Goal: Information Seeking & Learning: Learn about a topic

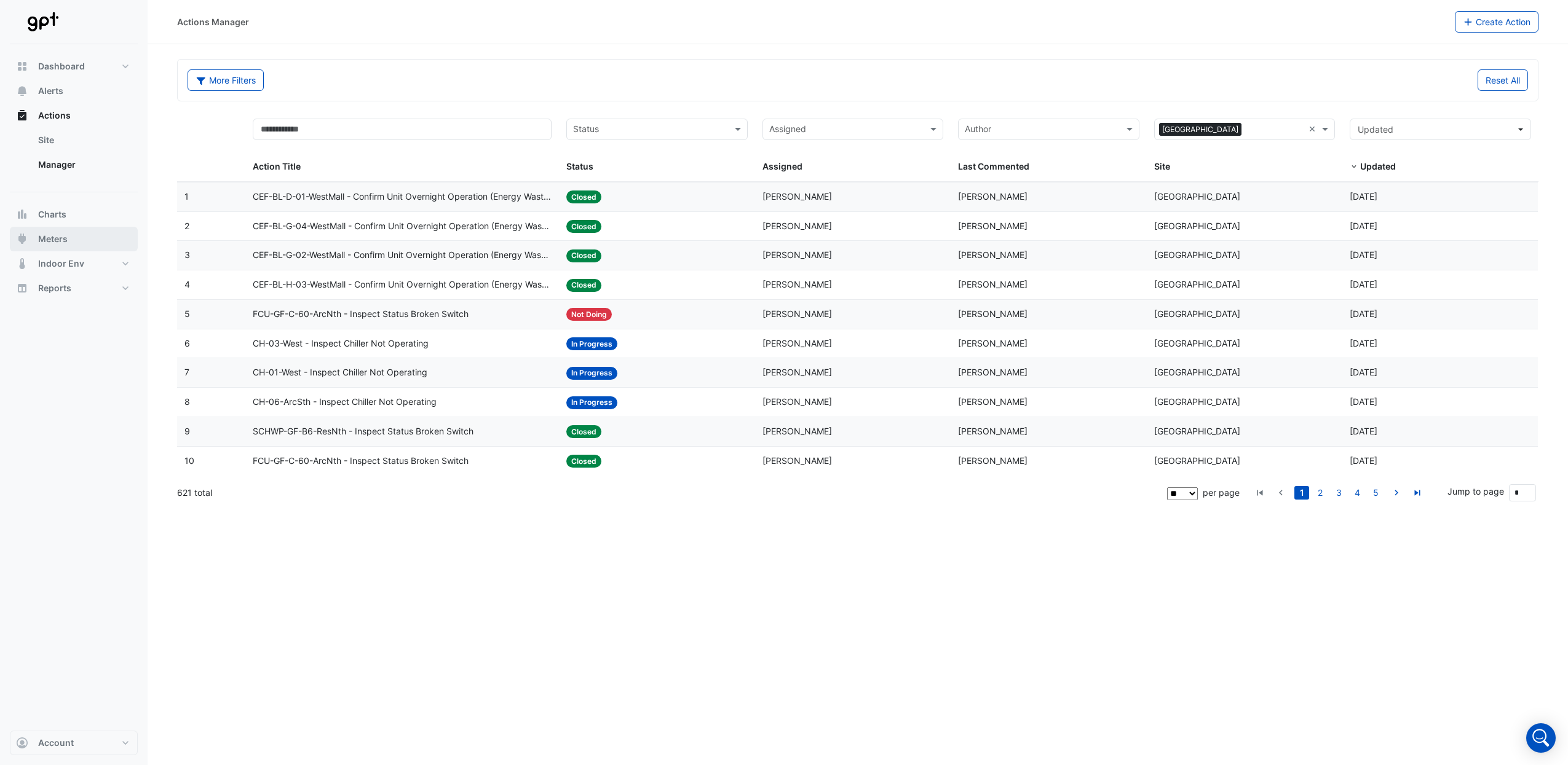
click at [87, 241] on button "Meters" at bounding box center [74, 239] width 128 height 24
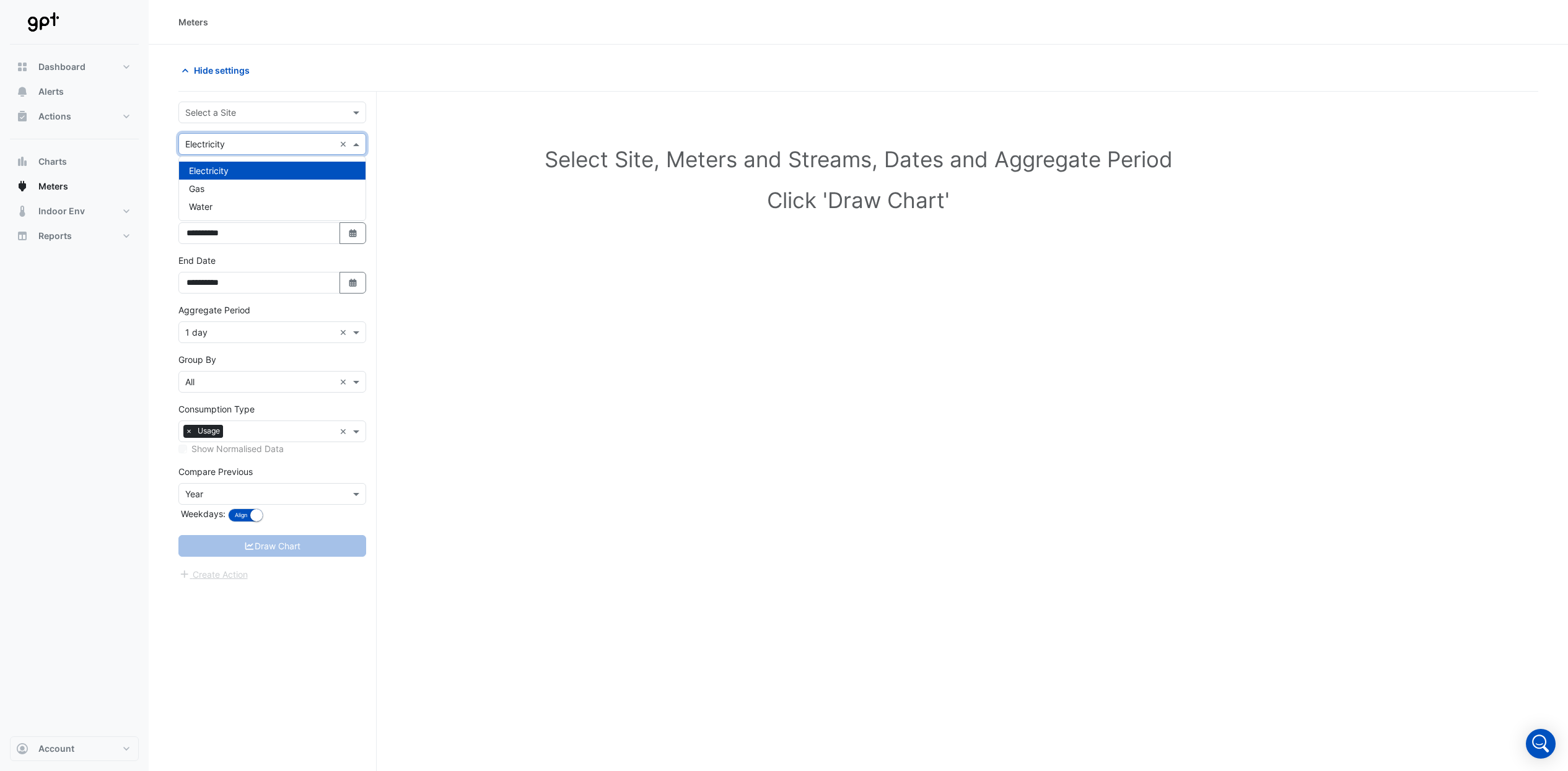
click at [292, 150] on div "× Electricity" at bounding box center [257, 144] width 155 height 13
click at [270, 206] on div "Water" at bounding box center [273, 206] width 187 height 18
click at [325, 109] on input "text" at bounding box center [260, 112] width 149 height 13
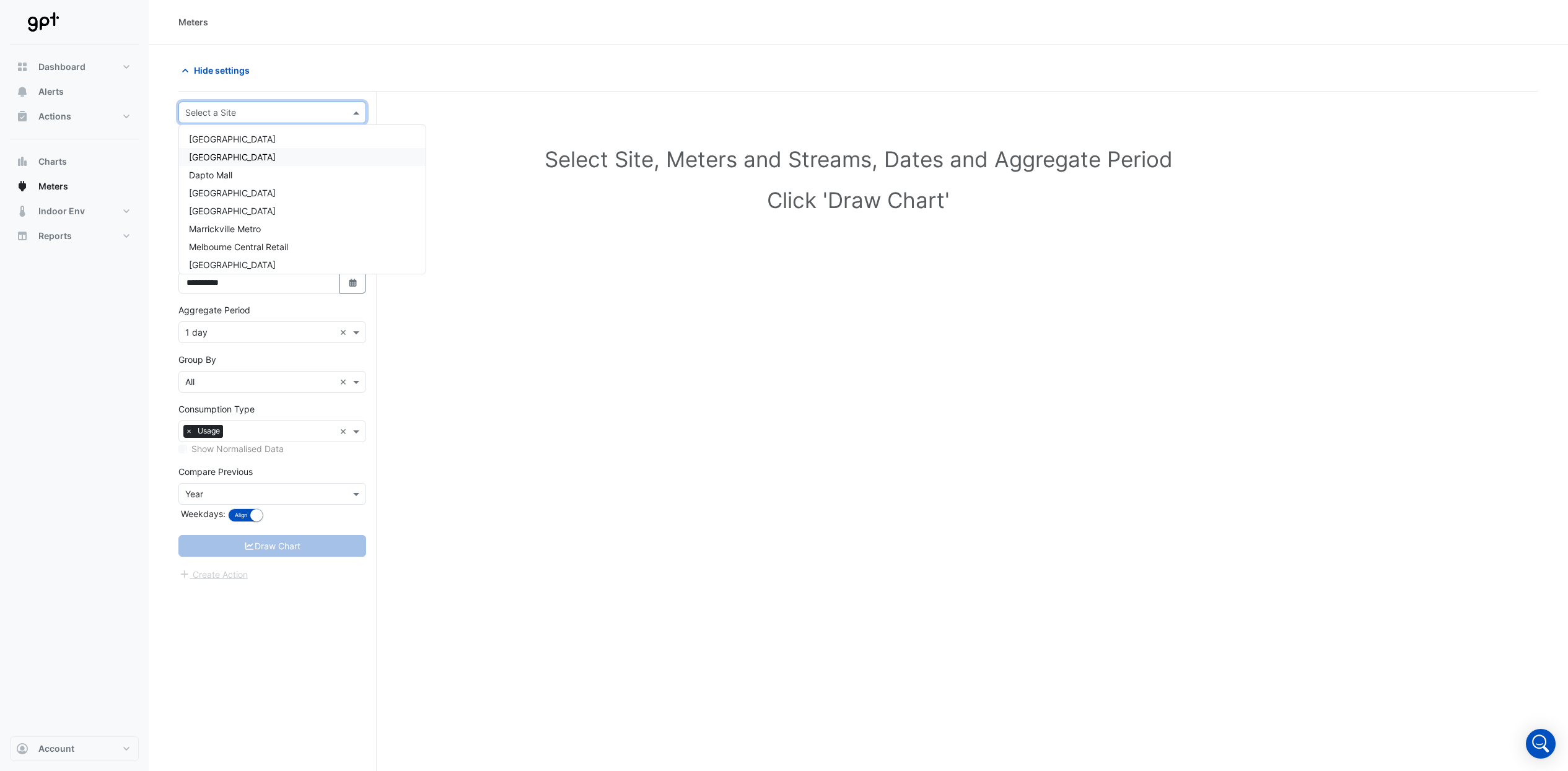
scroll to position [41, 0]
click at [276, 222] on span "[GEOGRAPHIC_DATA]" at bounding box center [232, 223] width 87 height 10
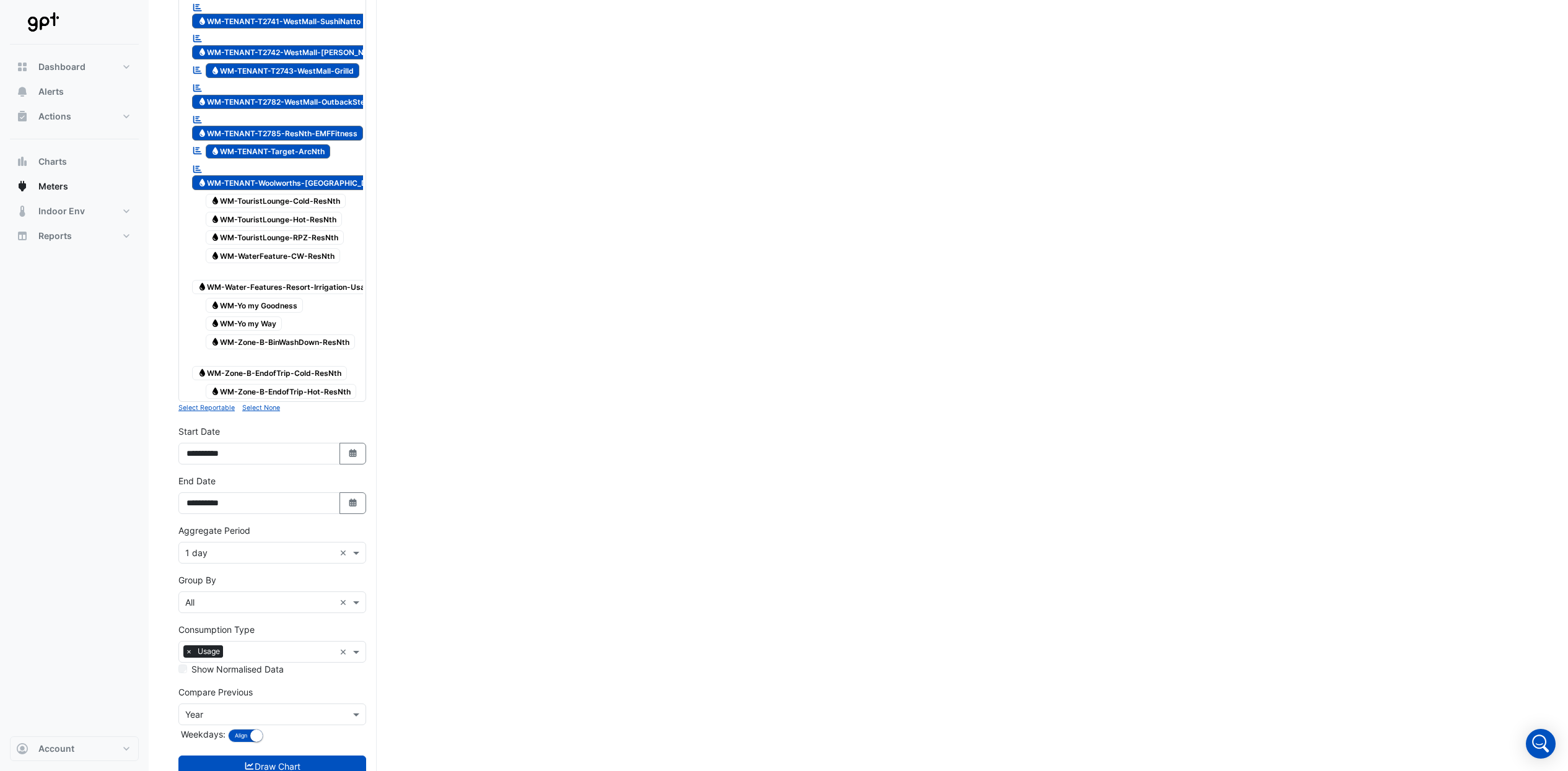
scroll to position [3720, 0]
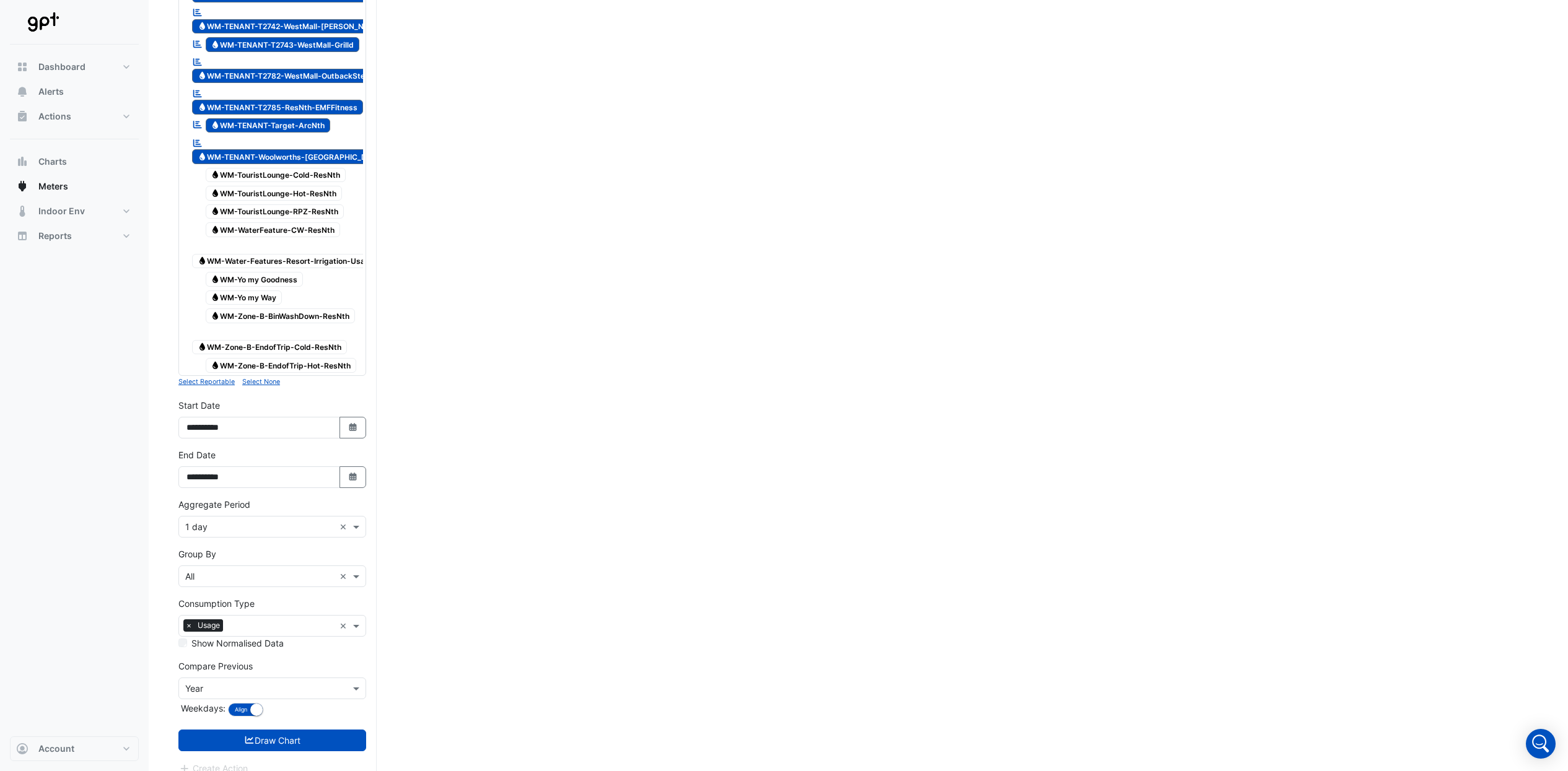
click at [266, 378] on small "Select None" at bounding box center [261, 382] width 37 height 8
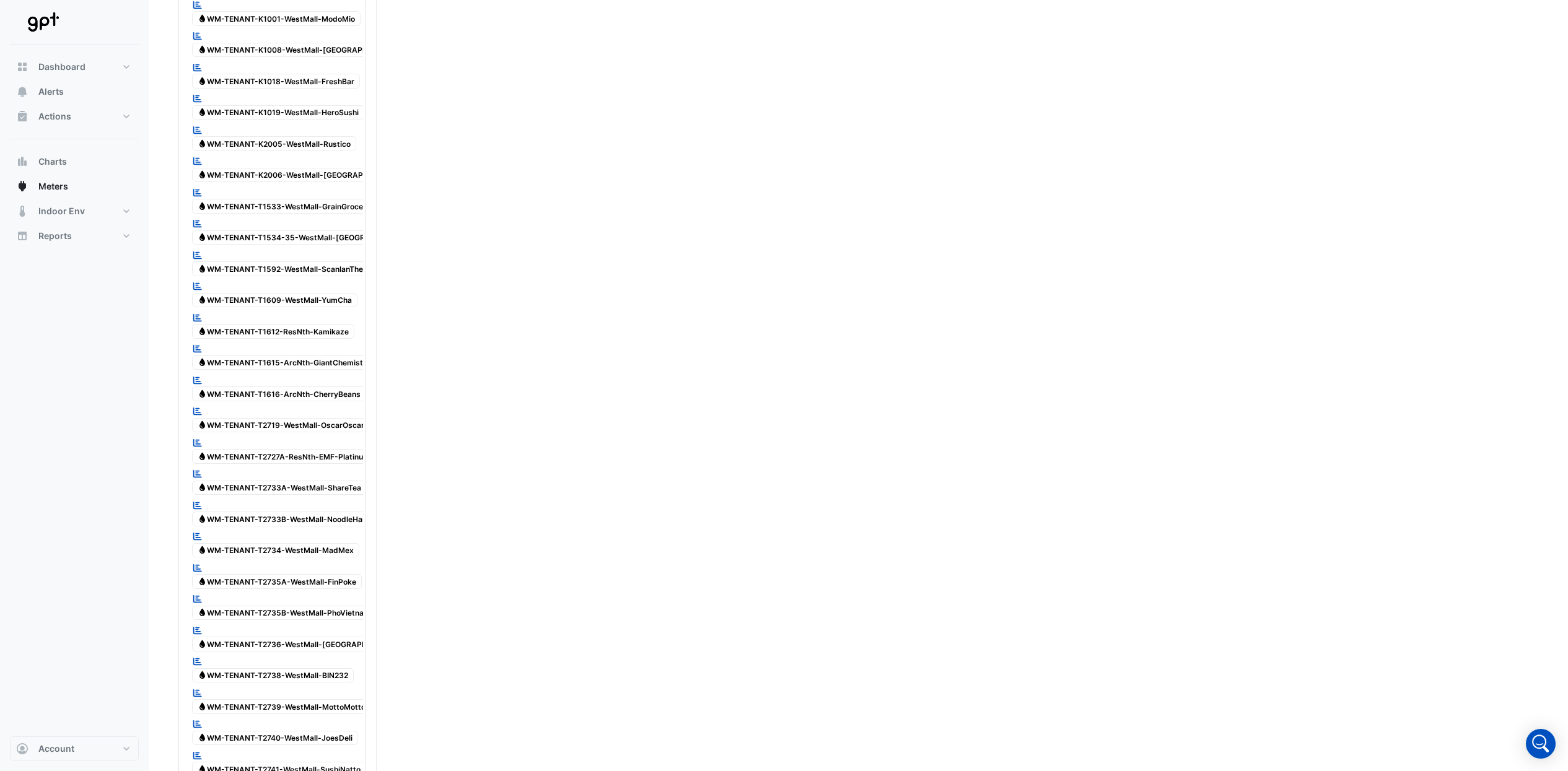
scroll to position [0, 0]
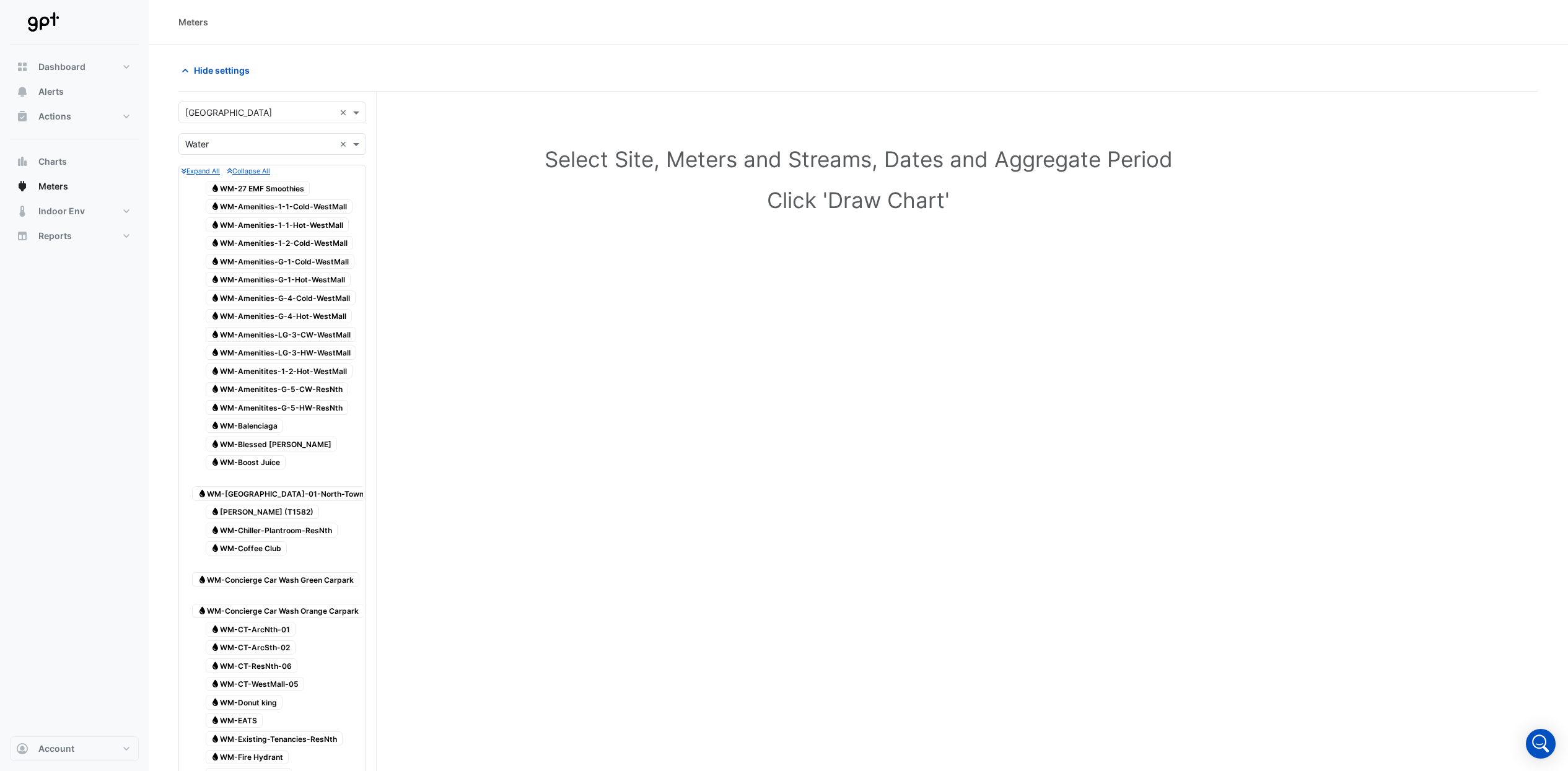
click at [302, 266] on span "Water WM-Amenities-G-1-Cold-WestMall" at bounding box center [280, 262] width 149 height 15
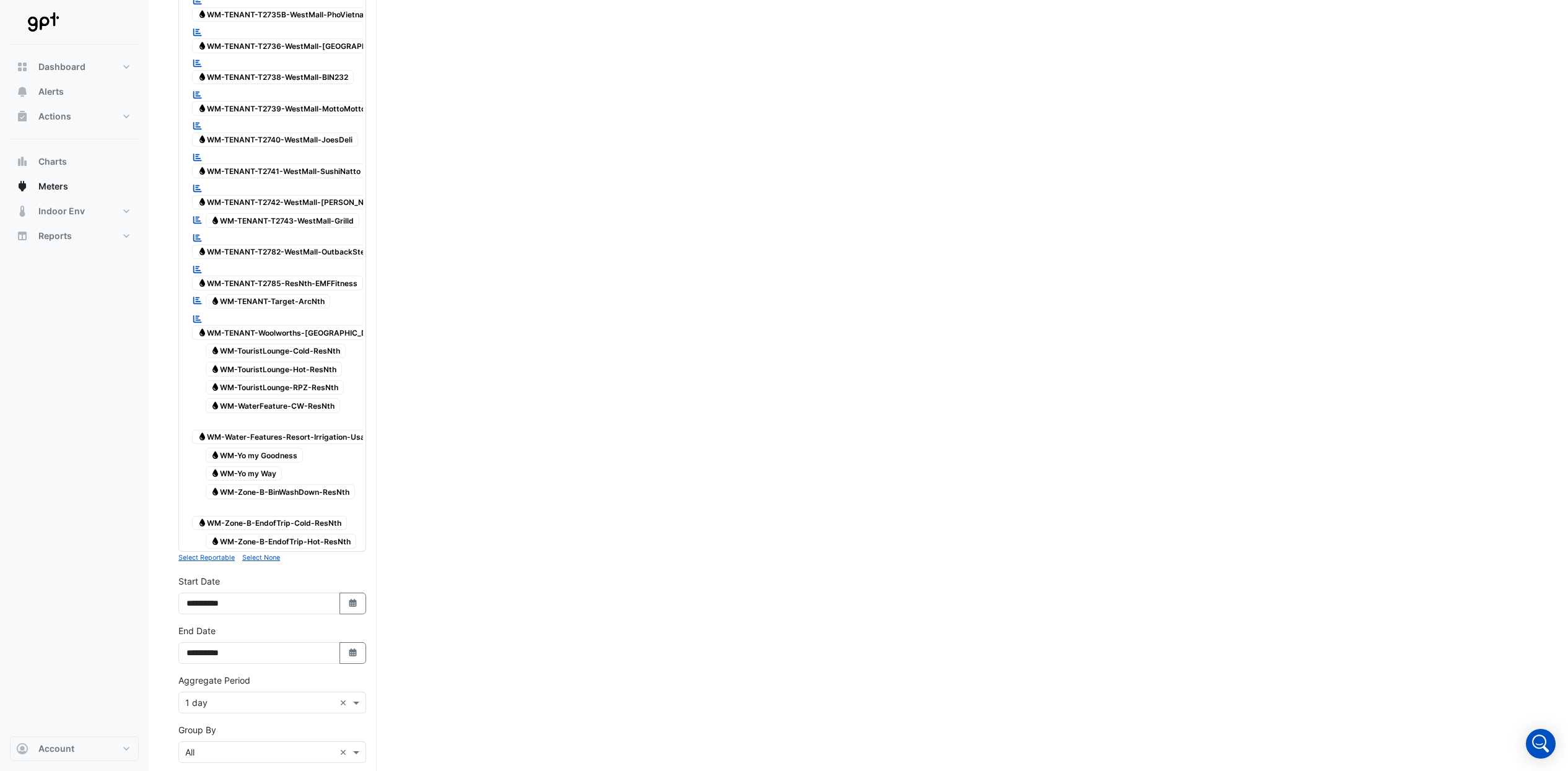
scroll to position [3720, 0]
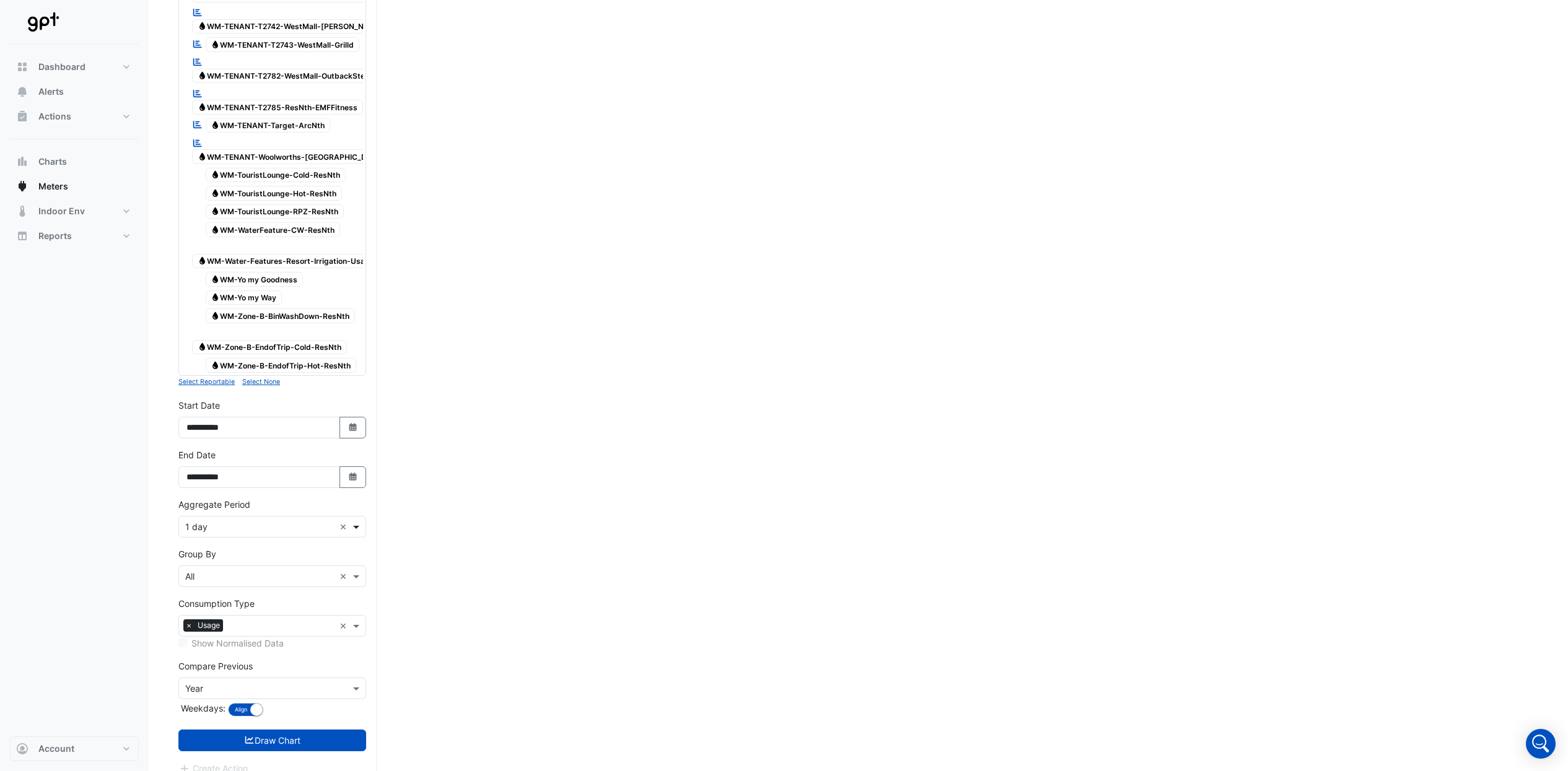
click at [358, 520] on span at bounding box center [358, 526] width 16 height 13
click at [293, 573] on div "30 min" at bounding box center [273, 575] width 187 height 18
click at [353, 473] on icon "button" at bounding box center [352, 477] width 7 height 8
click at [249, 295] on select "*** *** *** *** ***" at bounding box center [235, 298] width 47 height 18
select select "*"
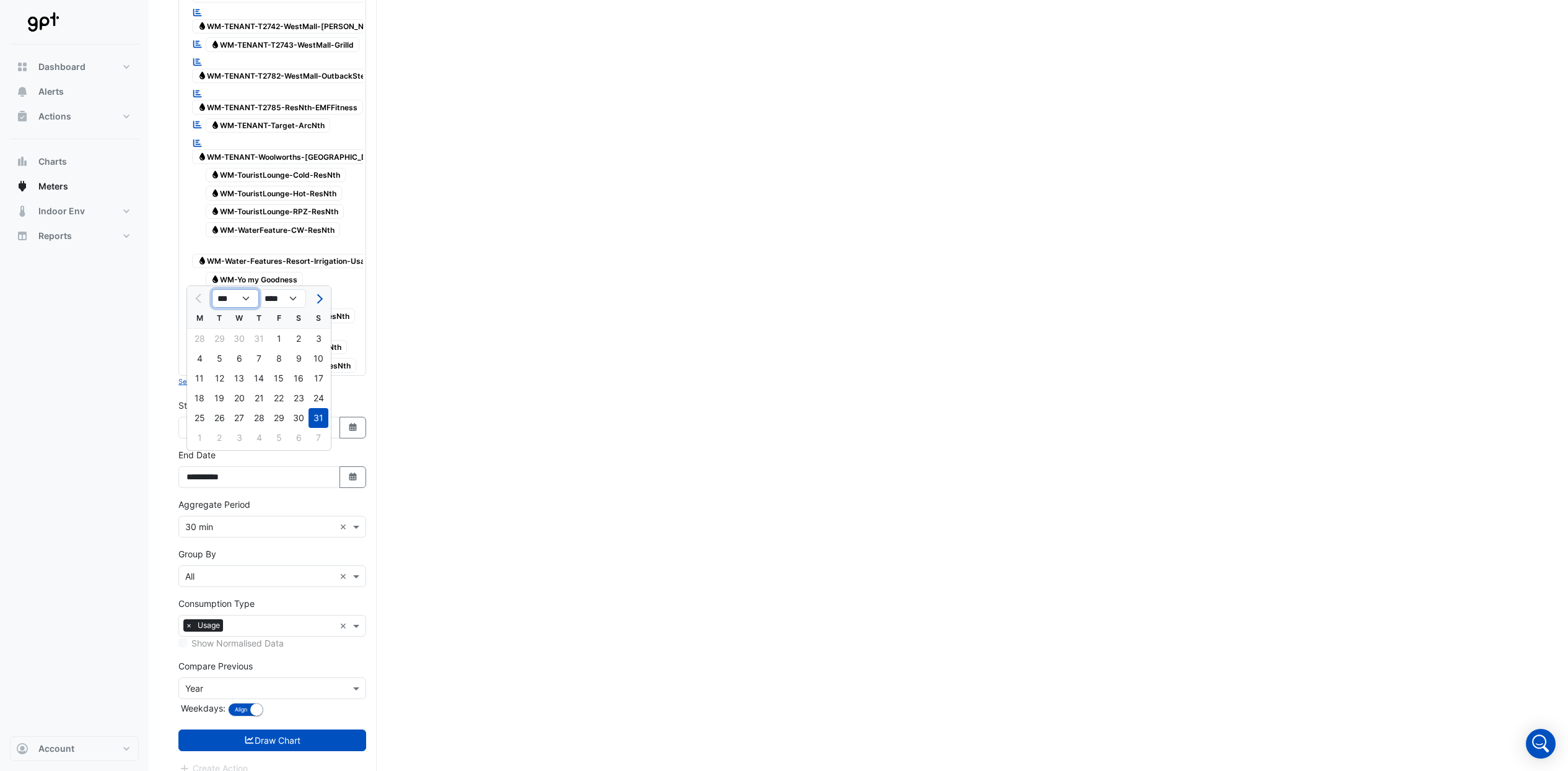
click at [212, 289] on select "*** *** *** *** ***" at bounding box center [235, 298] width 47 height 18
click at [286, 380] on div "19" at bounding box center [279, 378] width 20 height 20
type input "**********"
click at [356, 423] on icon "button" at bounding box center [352, 427] width 7 height 8
select select "*"
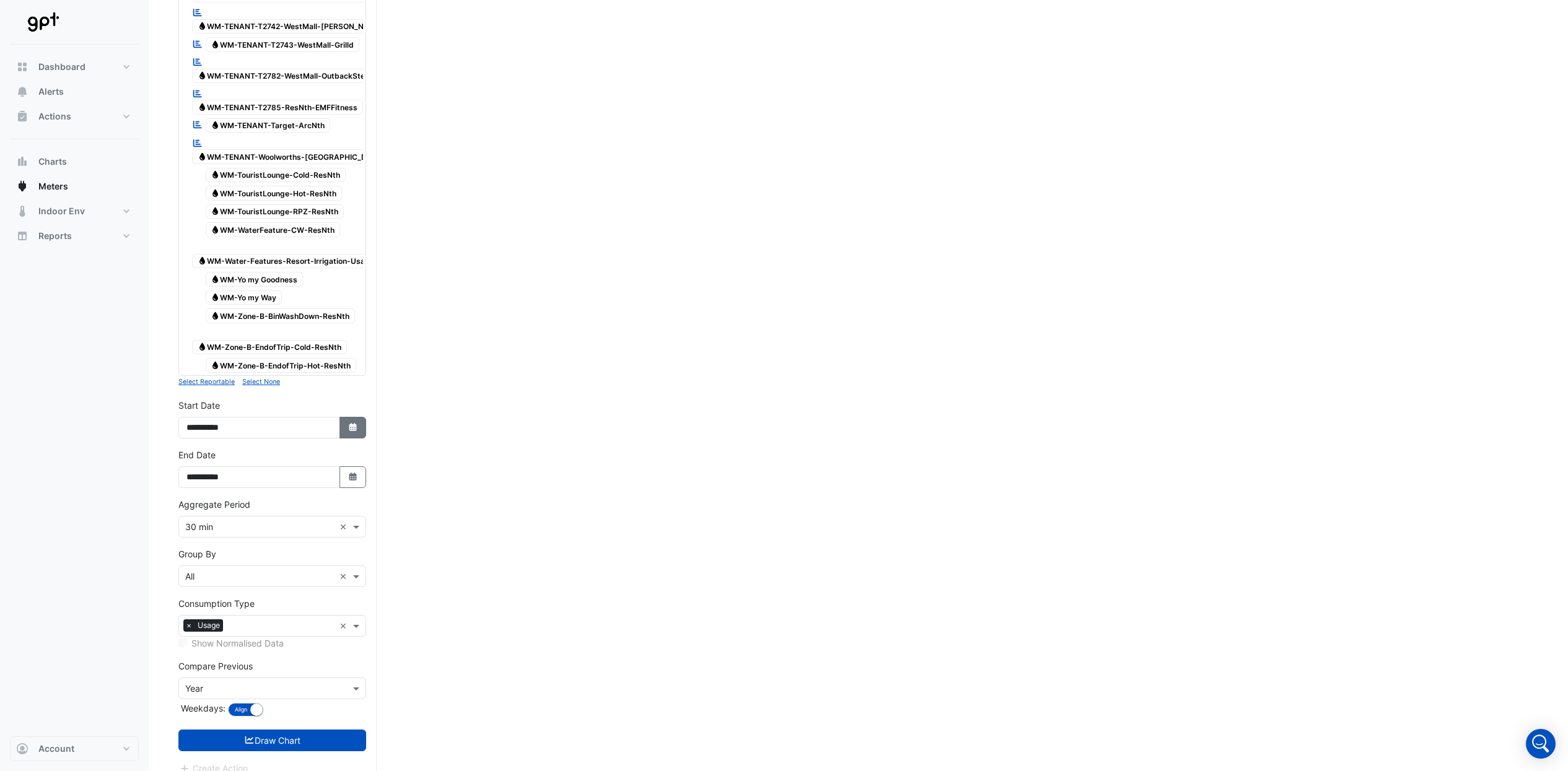
select select "****"
click at [198, 347] on div "18" at bounding box center [199, 348] width 20 height 20
type input "**********"
click at [350, 423] on icon "button" at bounding box center [352, 427] width 7 height 8
select select "*"
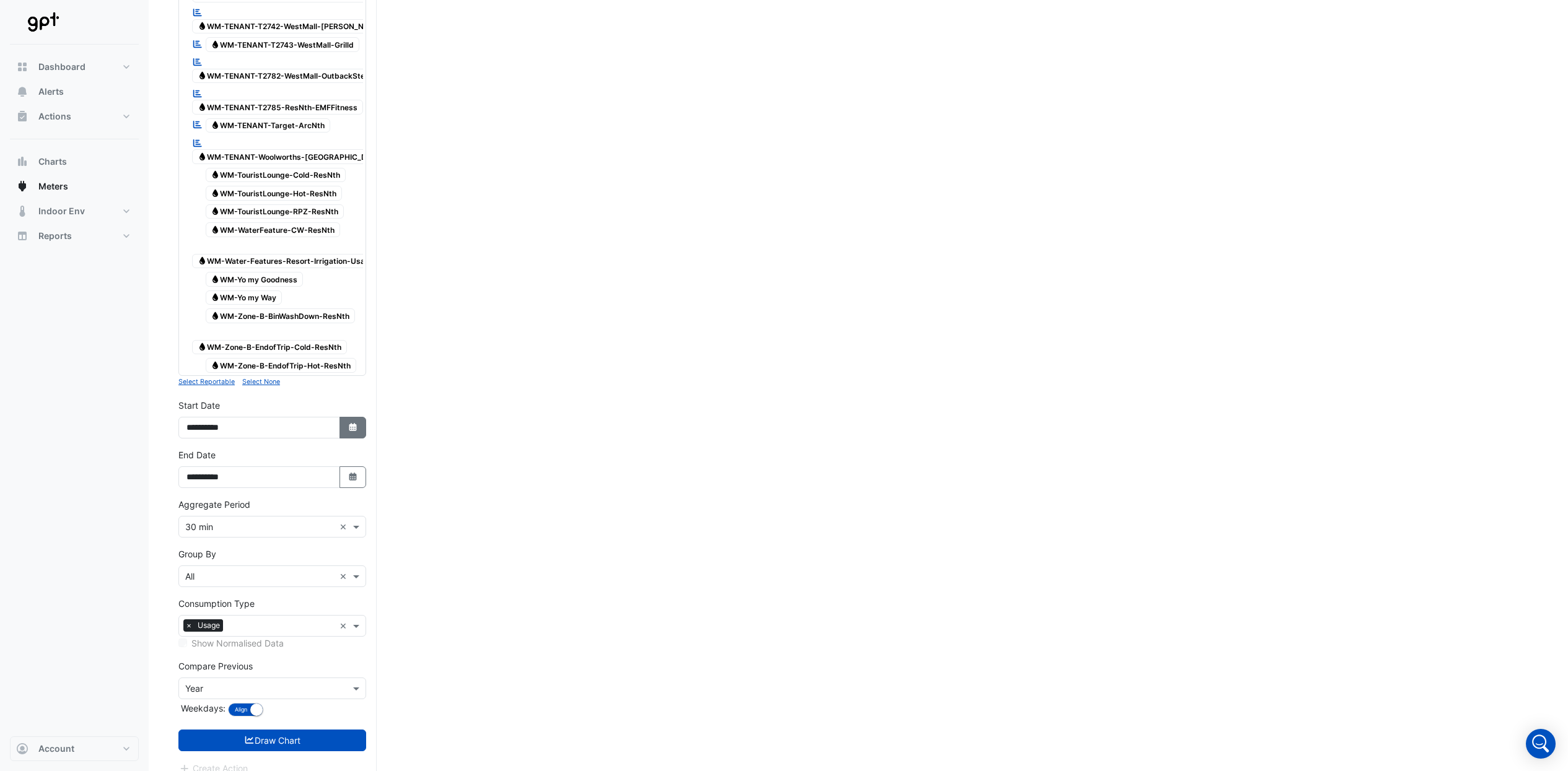
select select "****"
click at [281, 289] on div "1" at bounding box center [279, 289] width 20 height 20
type input "**********"
click at [278, 729] on button "Draw Chart" at bounding box center [273, 740] width 188 height 22
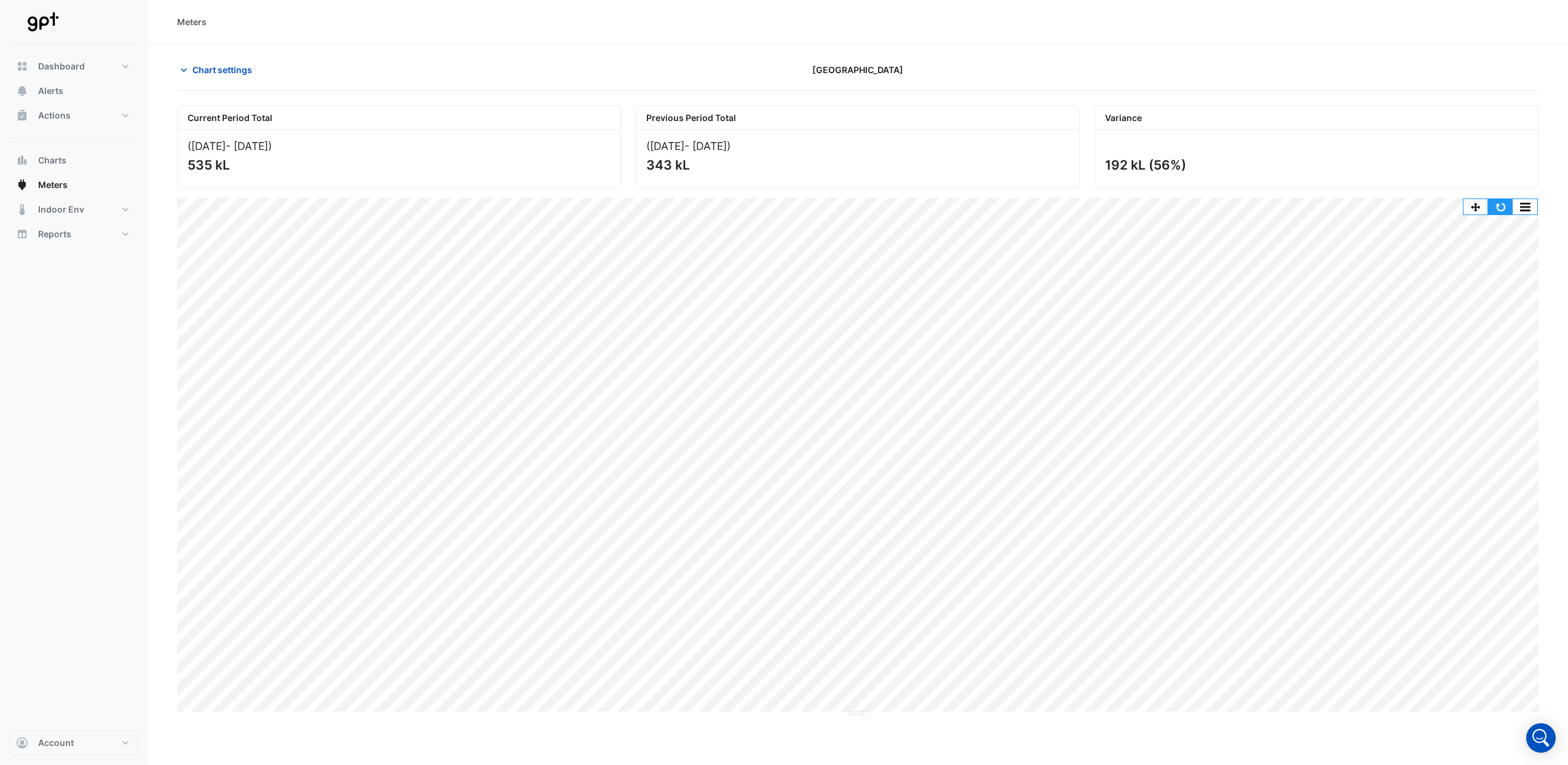
click at [1493, 208] on button "button" at bounding box center [1500, 207] width 24 height 16
click at [1503, 206] on button "button" at bounding box center [1500, 207] width 24 height 16
click at [206, 68] on span "Chart settings" at bounding box center [222, 70] width 60 height 13
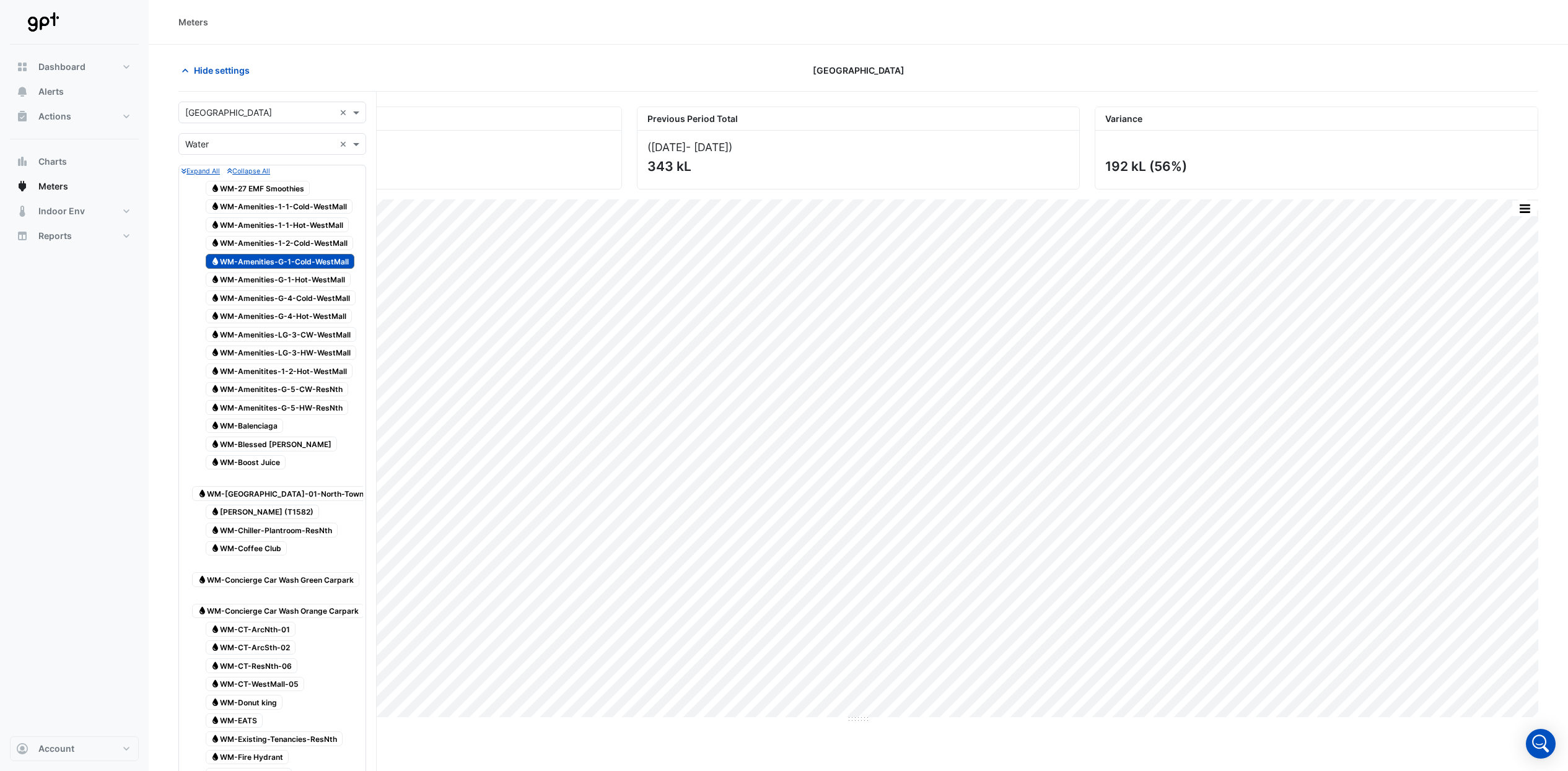
click at [330, 205] on span "Water WM-Amenities-1-1-Cold-WestMall" at bounding box center [279, 207] width 147 height 15
click at [313, 238] on span "Water WM-Amenities-1-2-Cold-WestMall" at bounding box center [279, 243] width 148 height 15
click at [336, 282] on span "Water WM-Amenities-G-1-Hot-WestMall" at bounding box center [279, 280] width 146 height 15
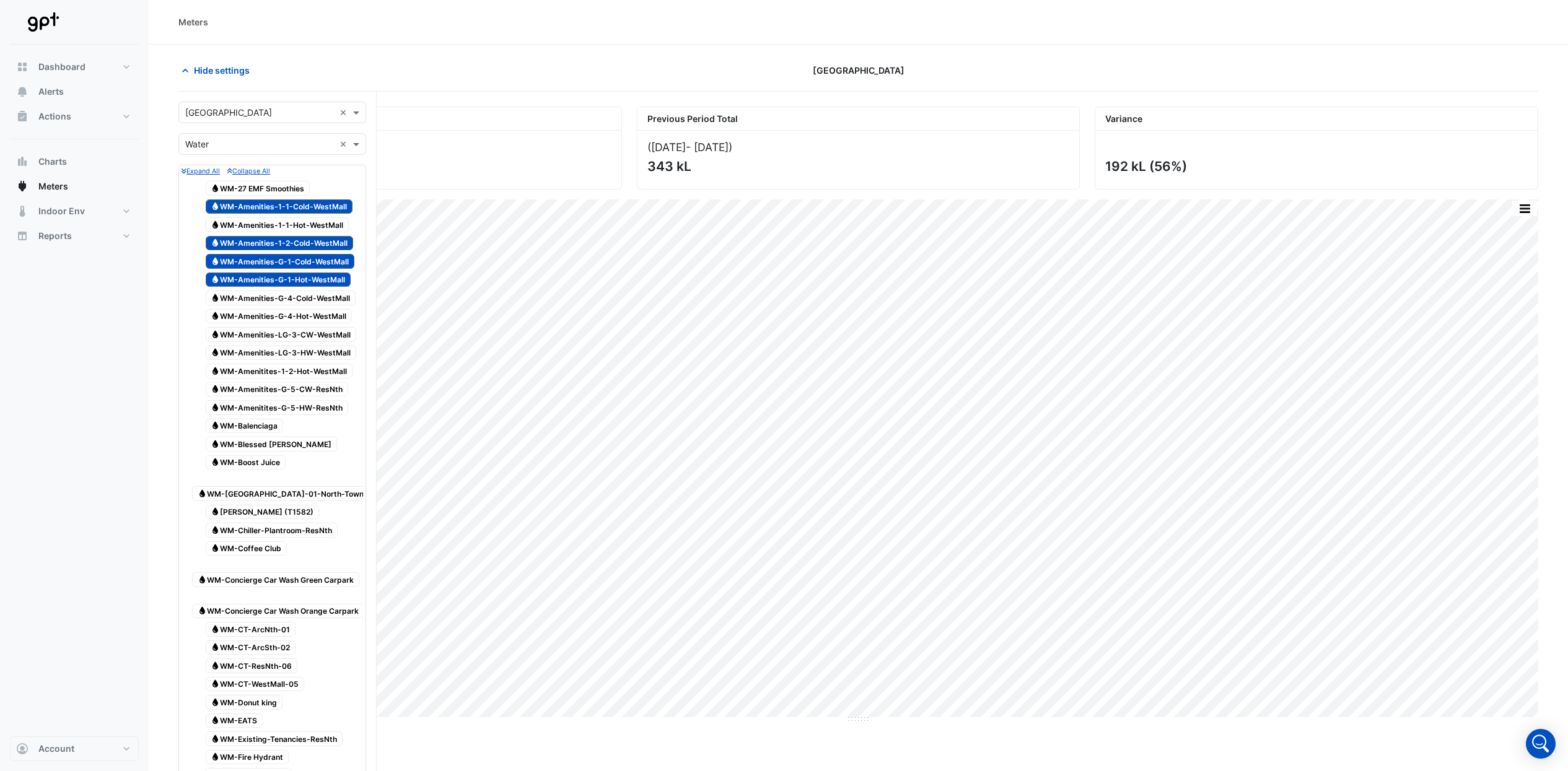
click at [341, 316] on span "Water WM-Amenities-G-4-Hot-WestMall" at bounding box center [279, 317] width 147 height 15
click at [337, 298] on span "Water WM-Amenities-G-4-Cold-WestMall" at bounding box center [281, 298] width 151 height 15
click at [328, 215] on div at bounding box center [272, 216] width 181 height 1
click at [324, 221] on span "Water WM-Amenities-1-1-Hot-WestMall" at bounding box center [277, 225] width 144 height 15
click at [342, 335] on span "Water WM-Amenities-LG-3-CW-WestMall" at bounding box center [281, 334] width 151 height 15
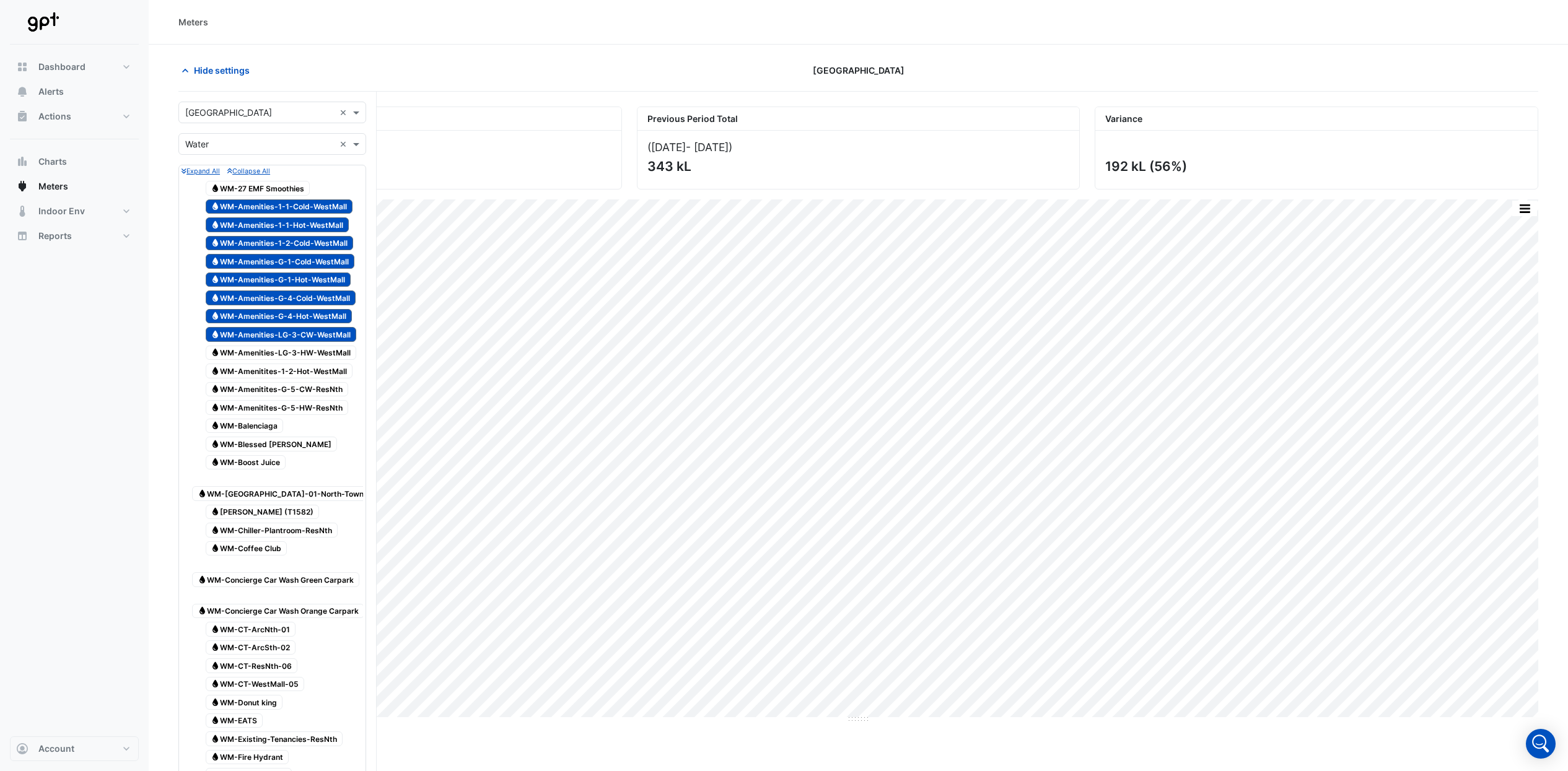
click at [337, 351] on span "Water WM-Amenities-LG-3-HW-WestMall" at bounding box center [281, 353] width 151 height 15
click at [331, 367] on span "Water WM-Amenitites-1-2-Hot-WestMall" at bounding box center [279, 371] width 147 height 15
click at [332, 387] on span "Water WM-Amenitites-G-5-CW-ResNth" at bounding box center [277, 390] width 143 height 15
click at [331, 407] on span "Water WM-Amenitites-G-5-HW-ResNth" at bounding box center [277, 407] width 143 height 15
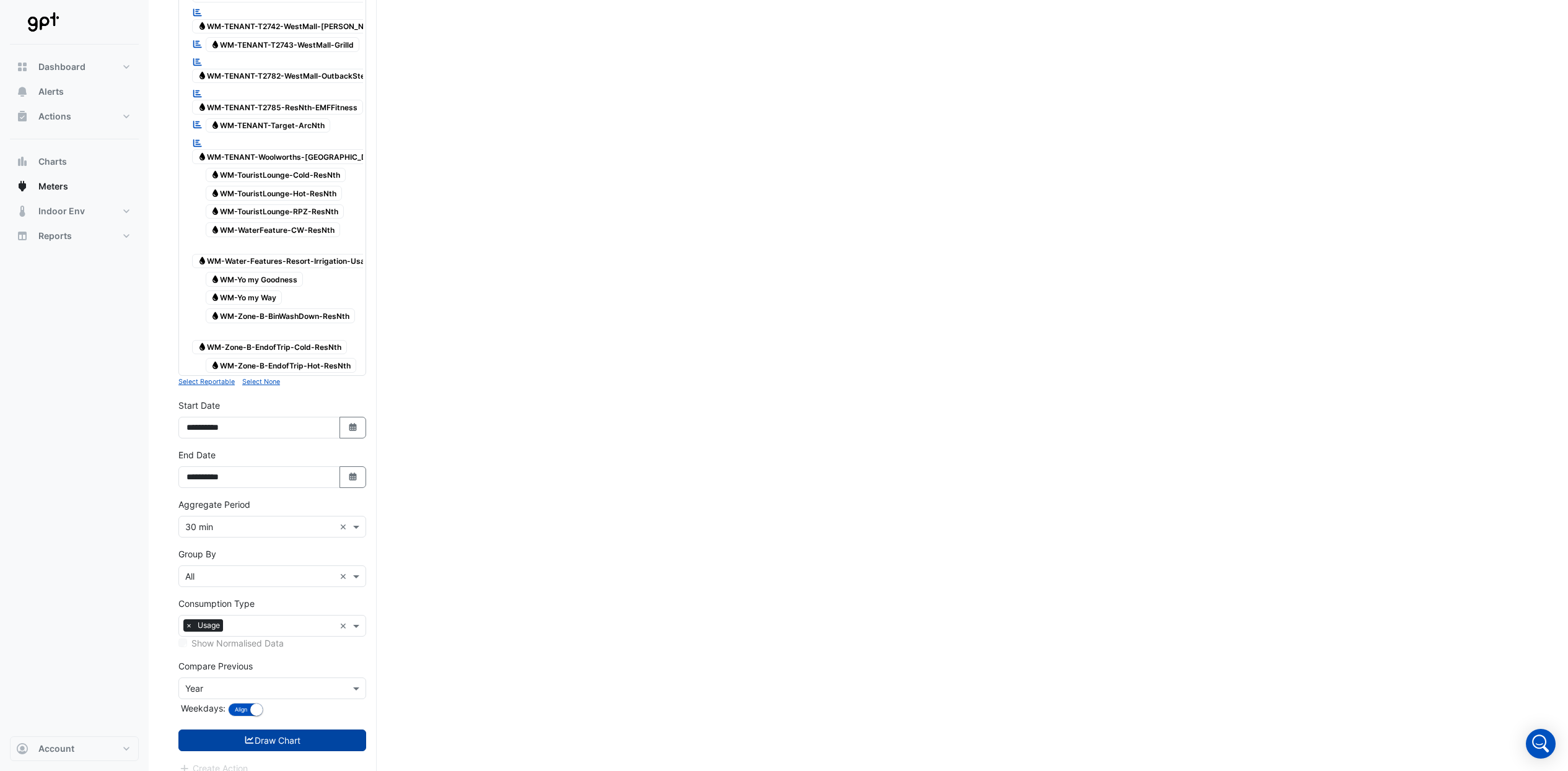
click at [342, 729] on button "Draw Chart" at bounding box center [273, 740] width 188 height 22
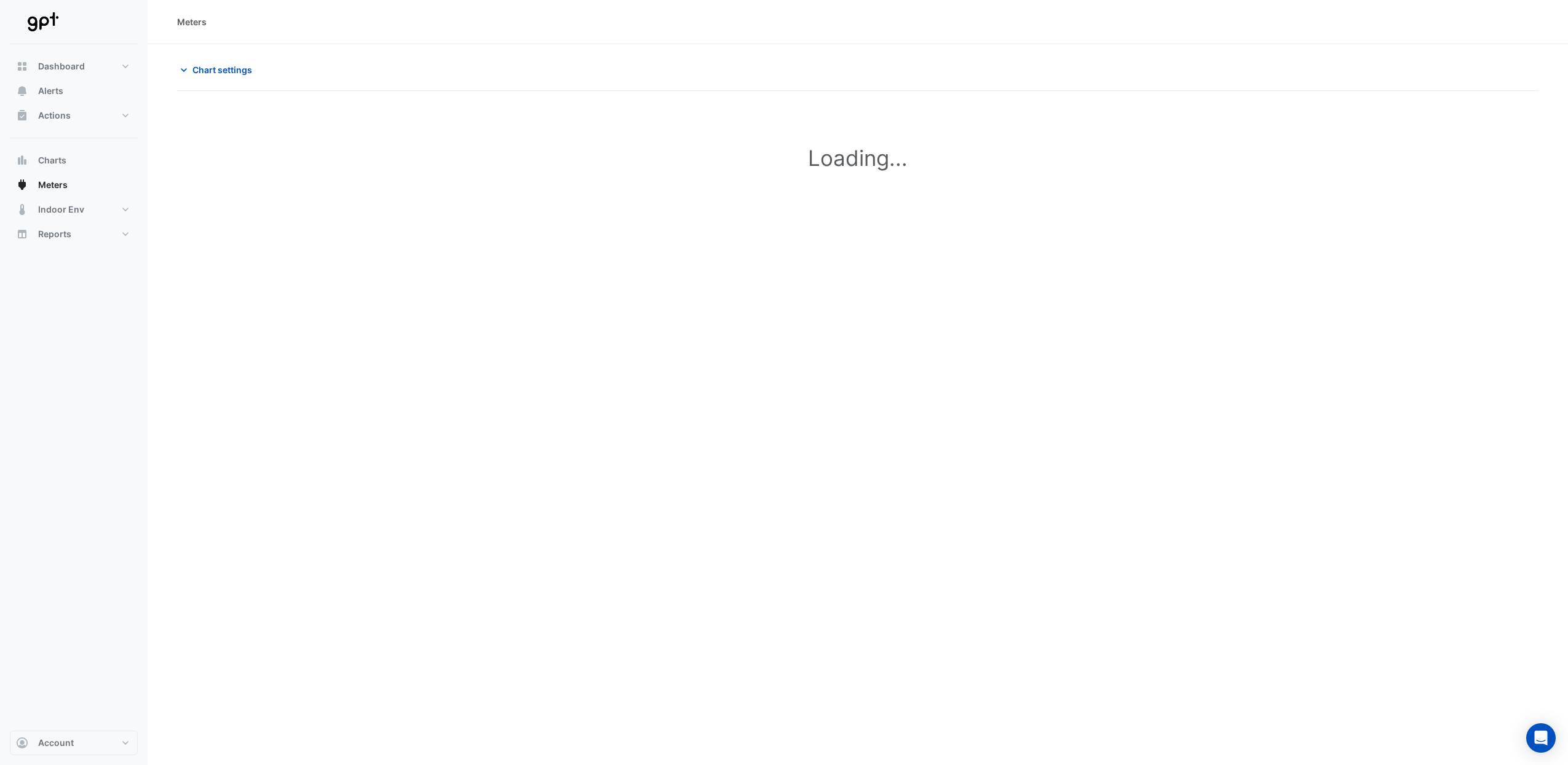
type input "**********"
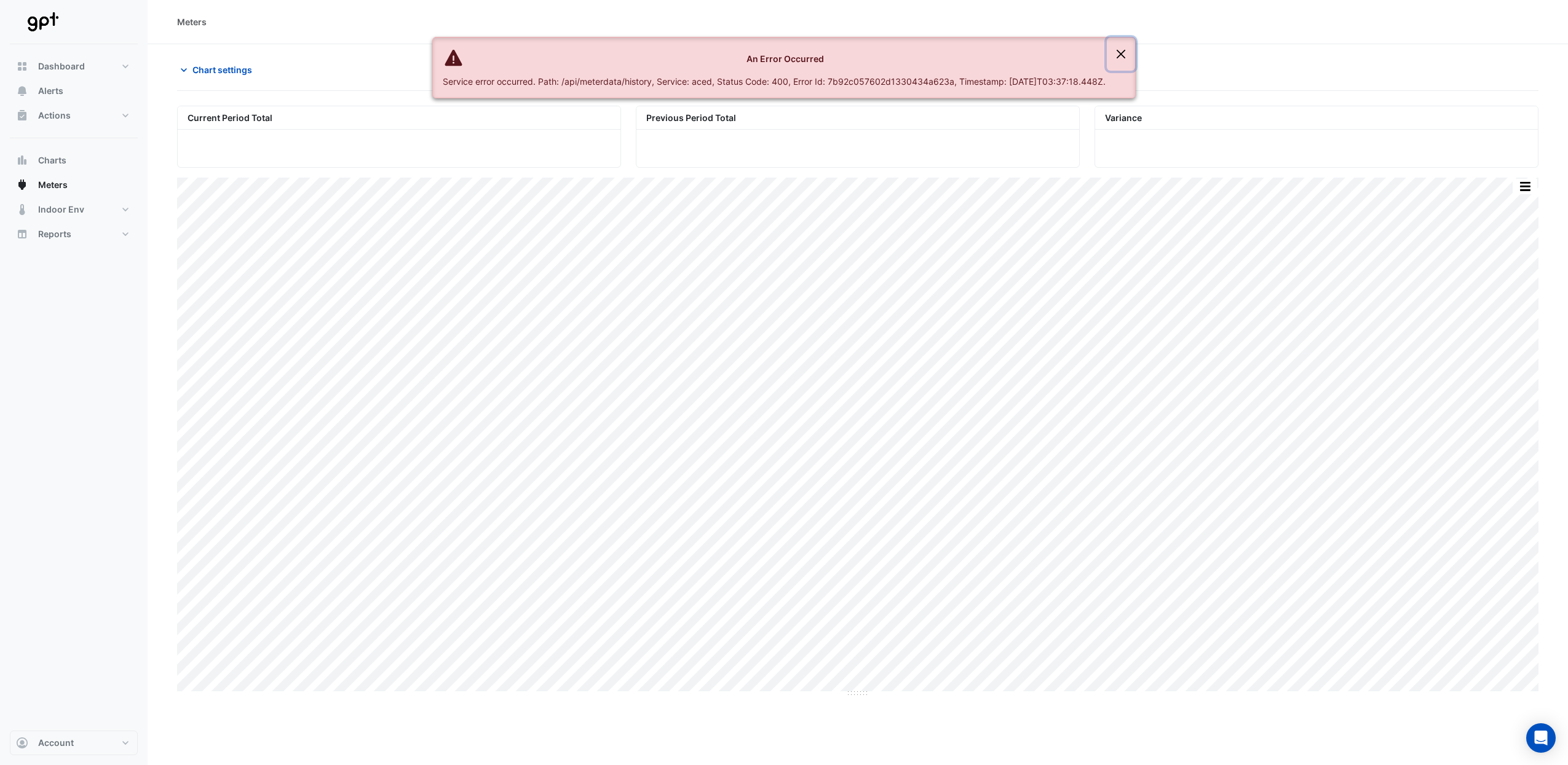
click at [1135, 57] on button "Close" at bounding box center [1121, 53] width 28 height 33
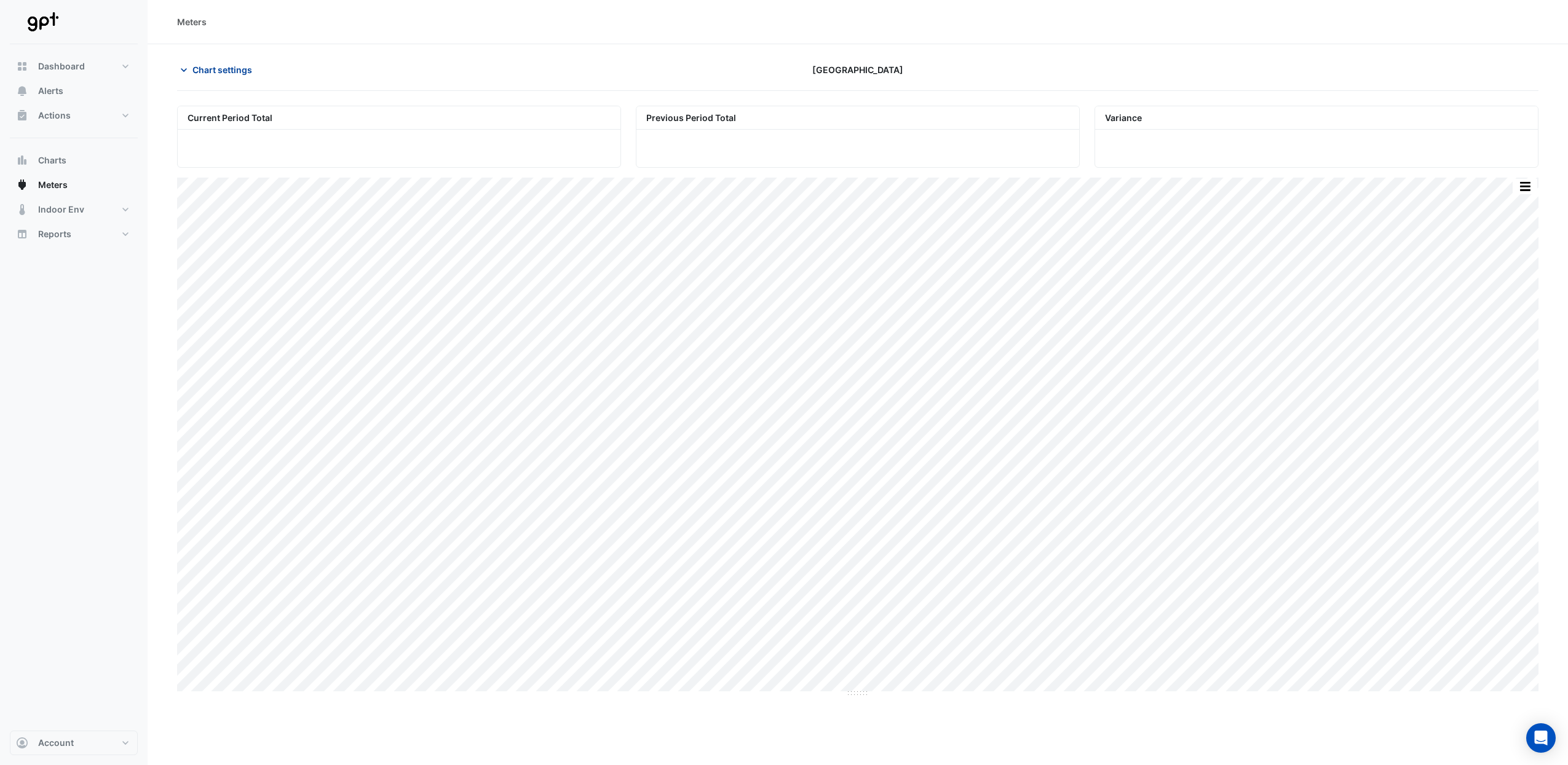
click at [214, 59] on button "Chart settings" at bounding box center [218, 70] width 83 height 22
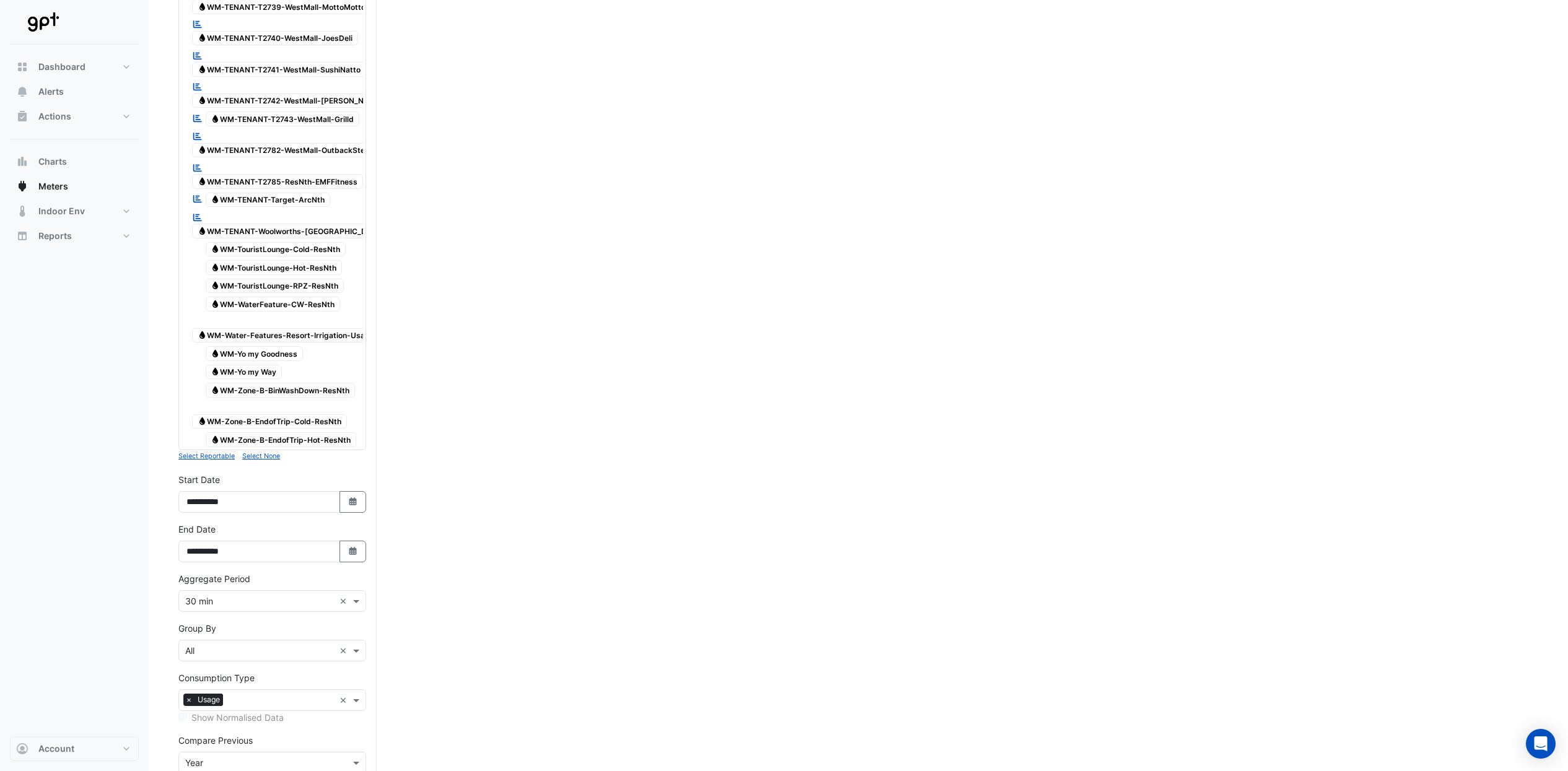
scroll to position [3720, 0]
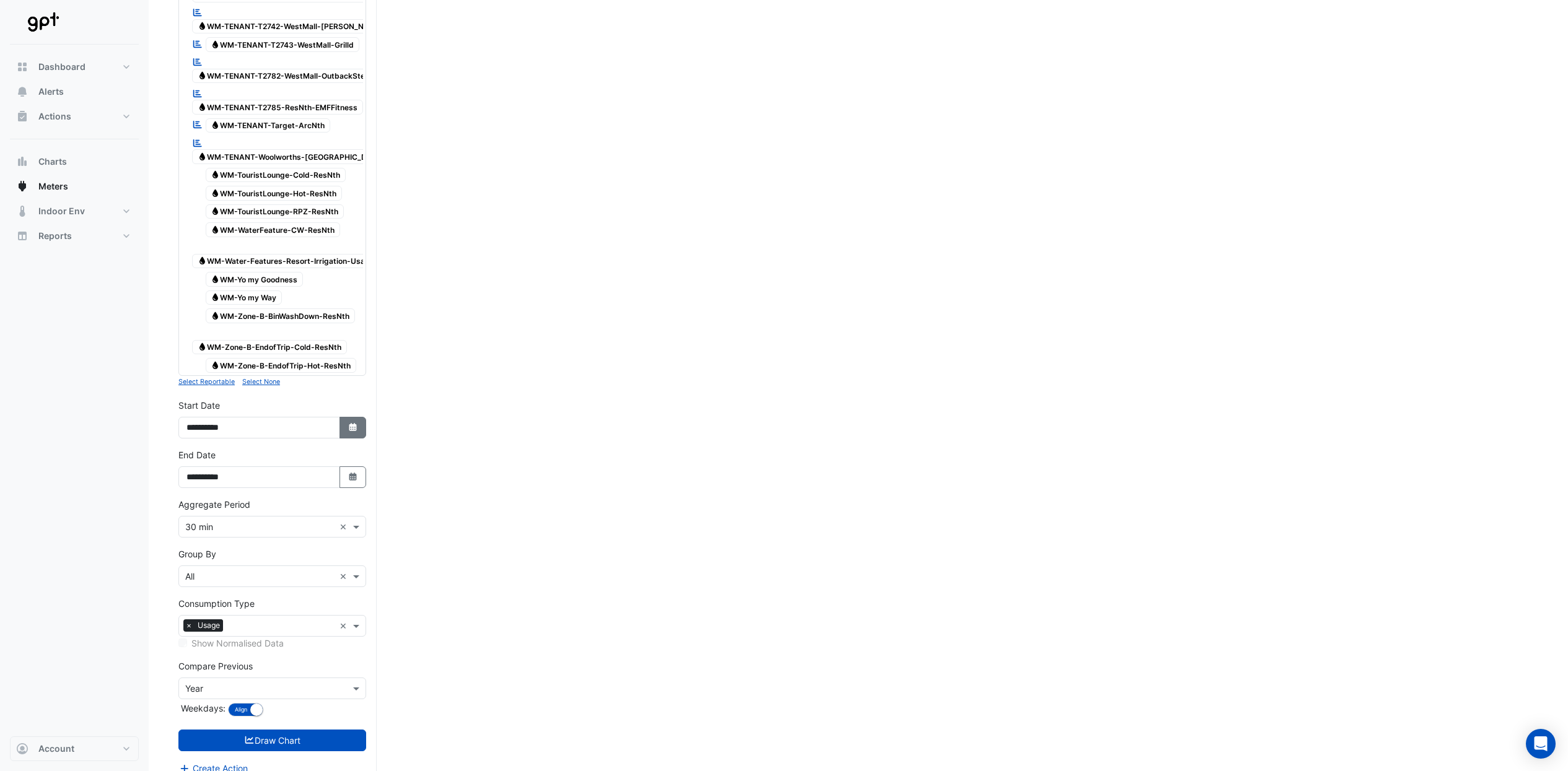
click at [355, 423] on icon "Select Date" at bounding box center [353, 427] width 11 height 9
select select "*"
select select "****"
click at [241, 247] on select "*** *** *** *** *** *** *** *** ***" at bounding box center [235, 249] width 47 height 18
select select "*"
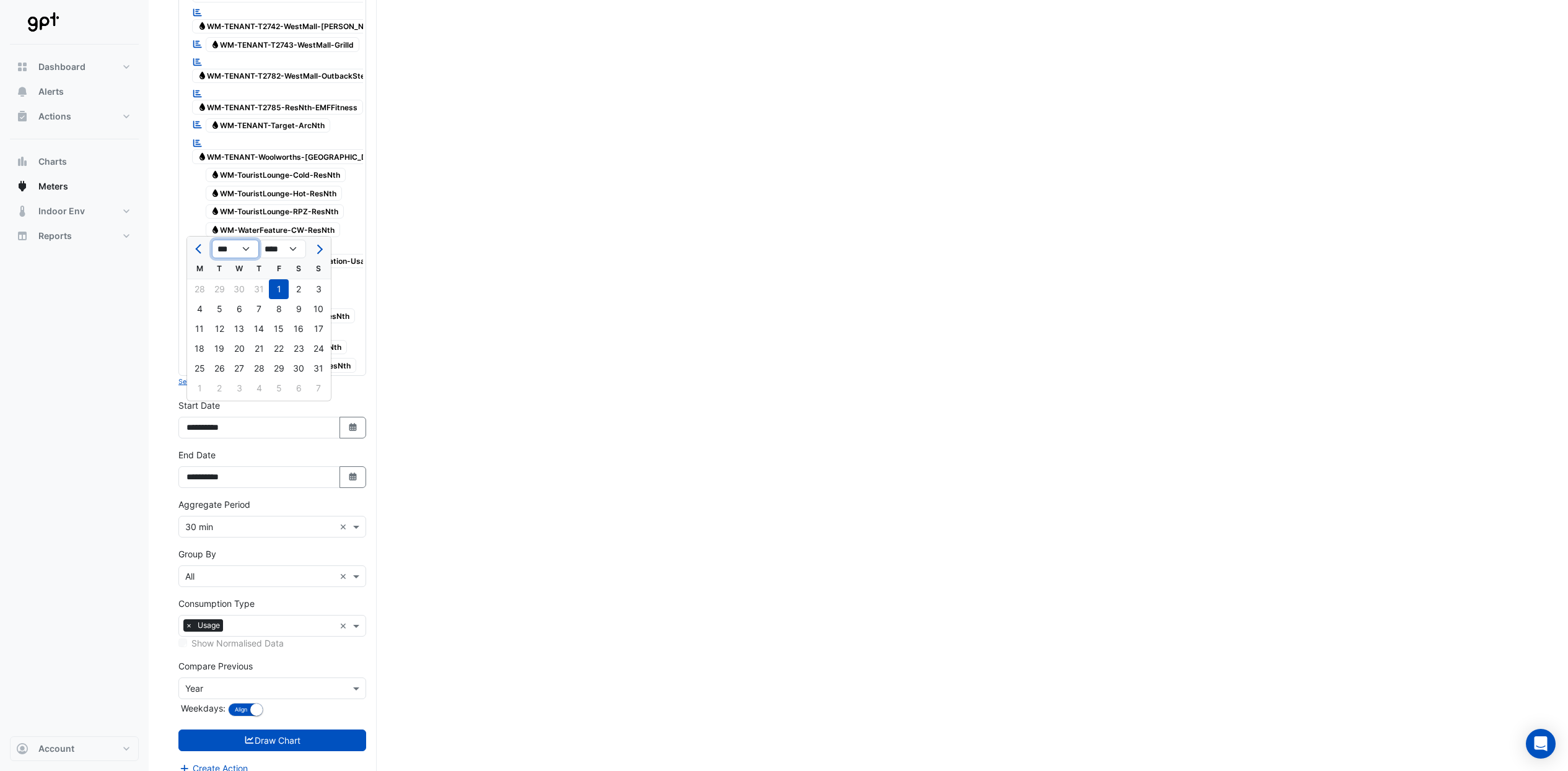
click at [212, 240] on select "*** *** *** *** *** *** *** *** ***" at bounding box center [235, 249] width 47 height 18
click at [203, 285] on div "1" at bounding box center [199, 289] width 20 height 20
type input "**********"
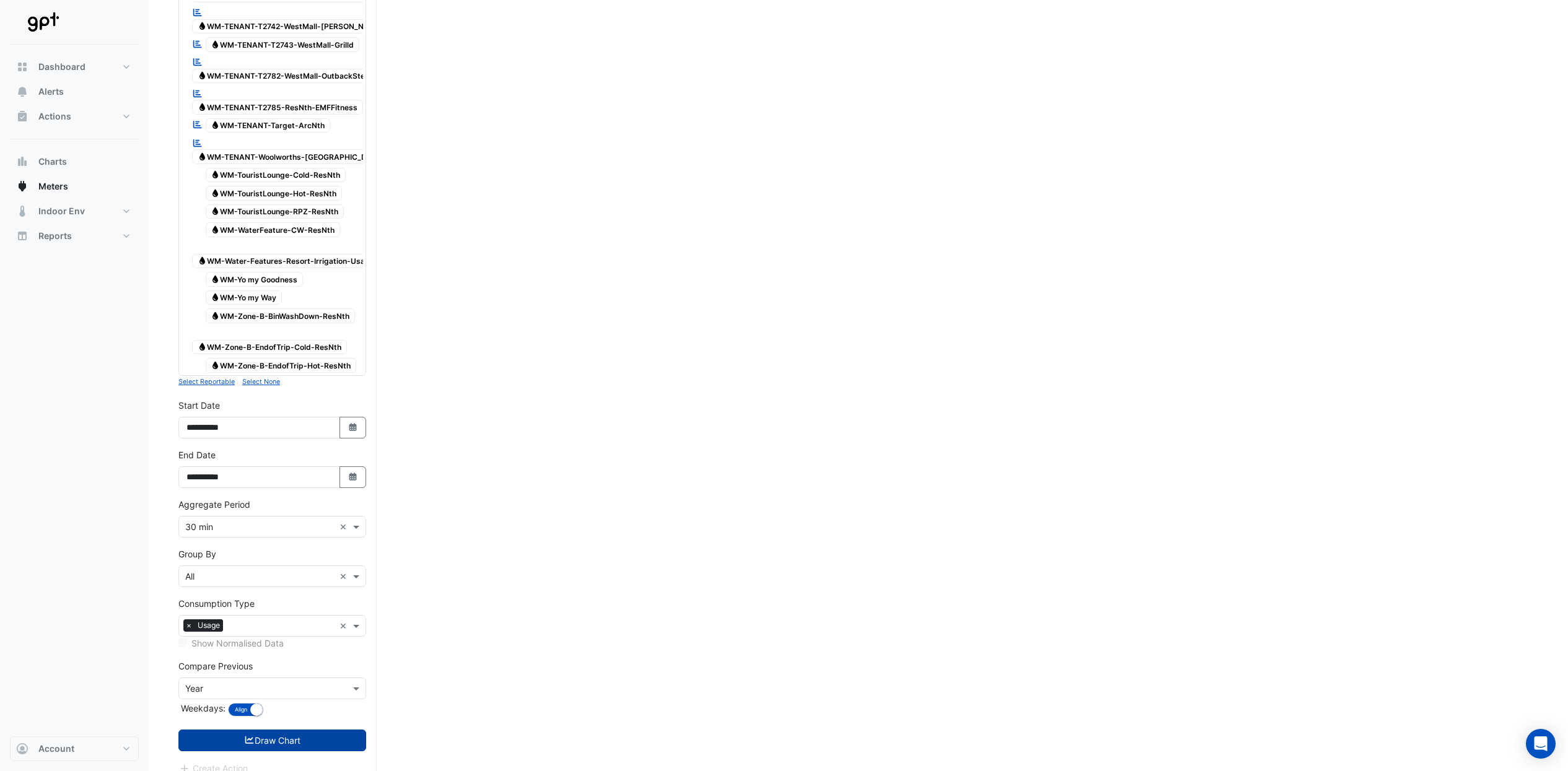
click at [308, 731] on button "Draw Chart" at bounding box center [273, 740] width 188 height 22
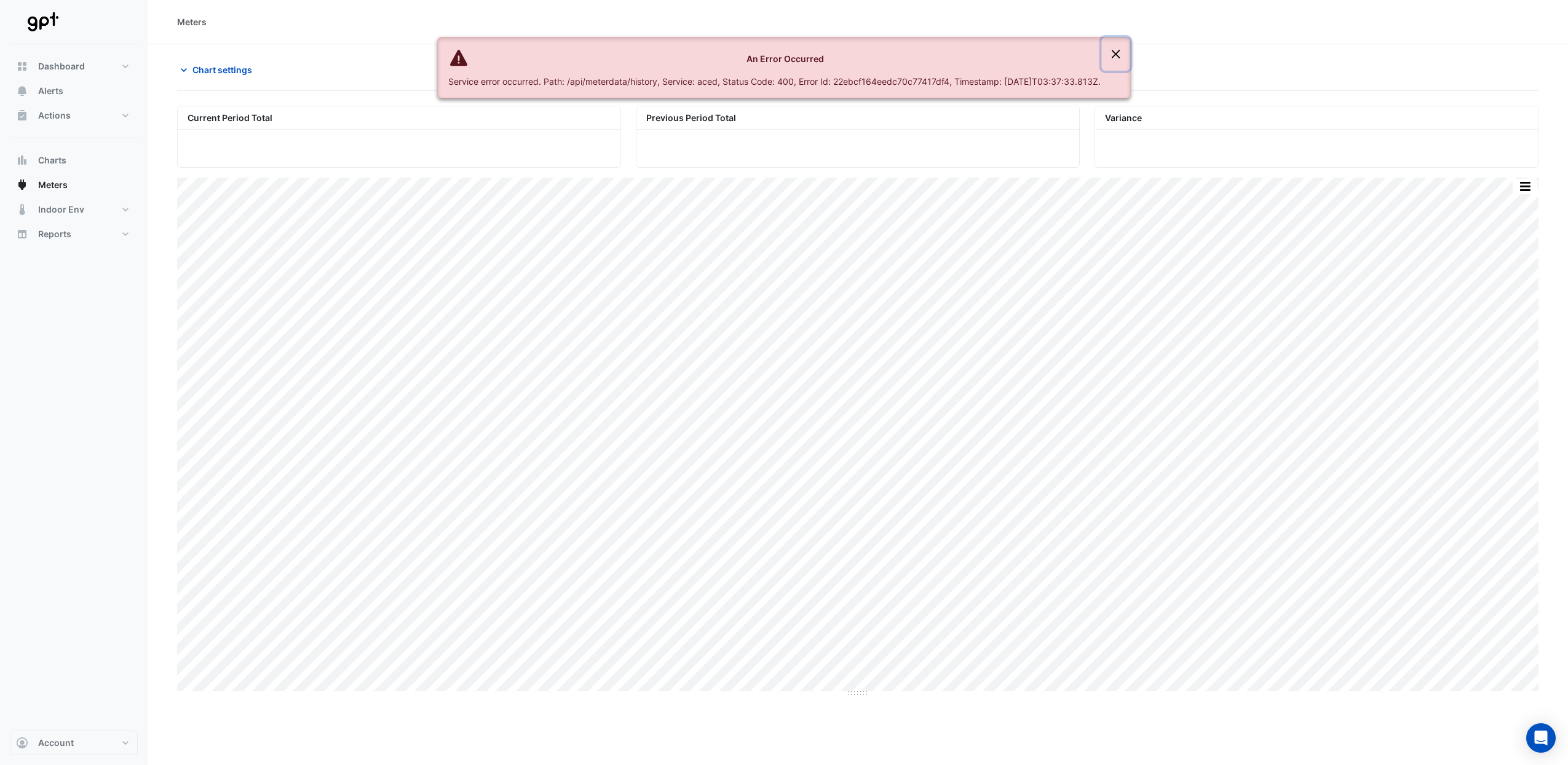
click at [1130, 57] on button "Close" at bounding box center [1116, 53] width 28 height 33
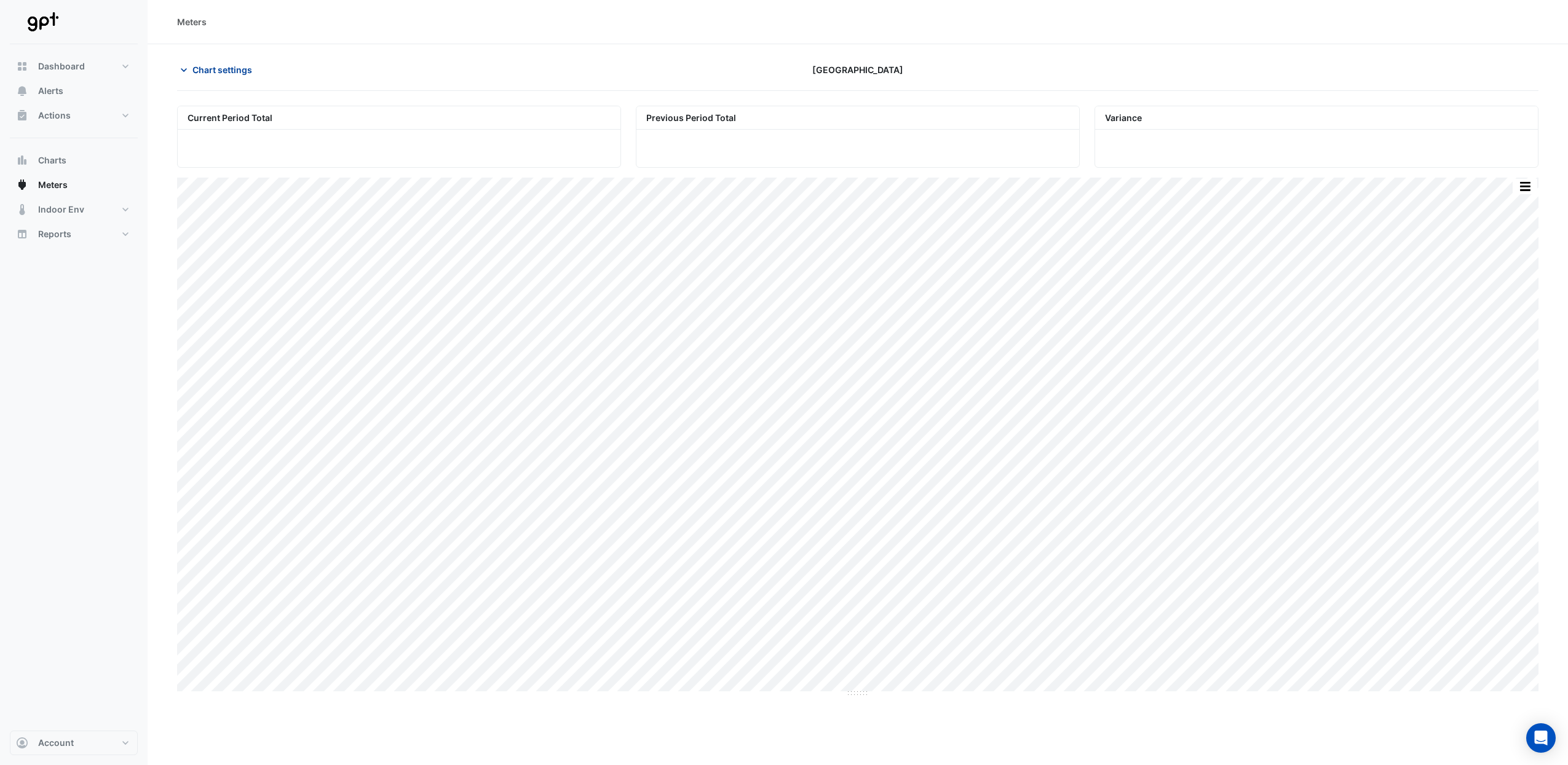
click at [234, 73] on span "Chart settings" at bounding box center [222, 70] width 60 height 13
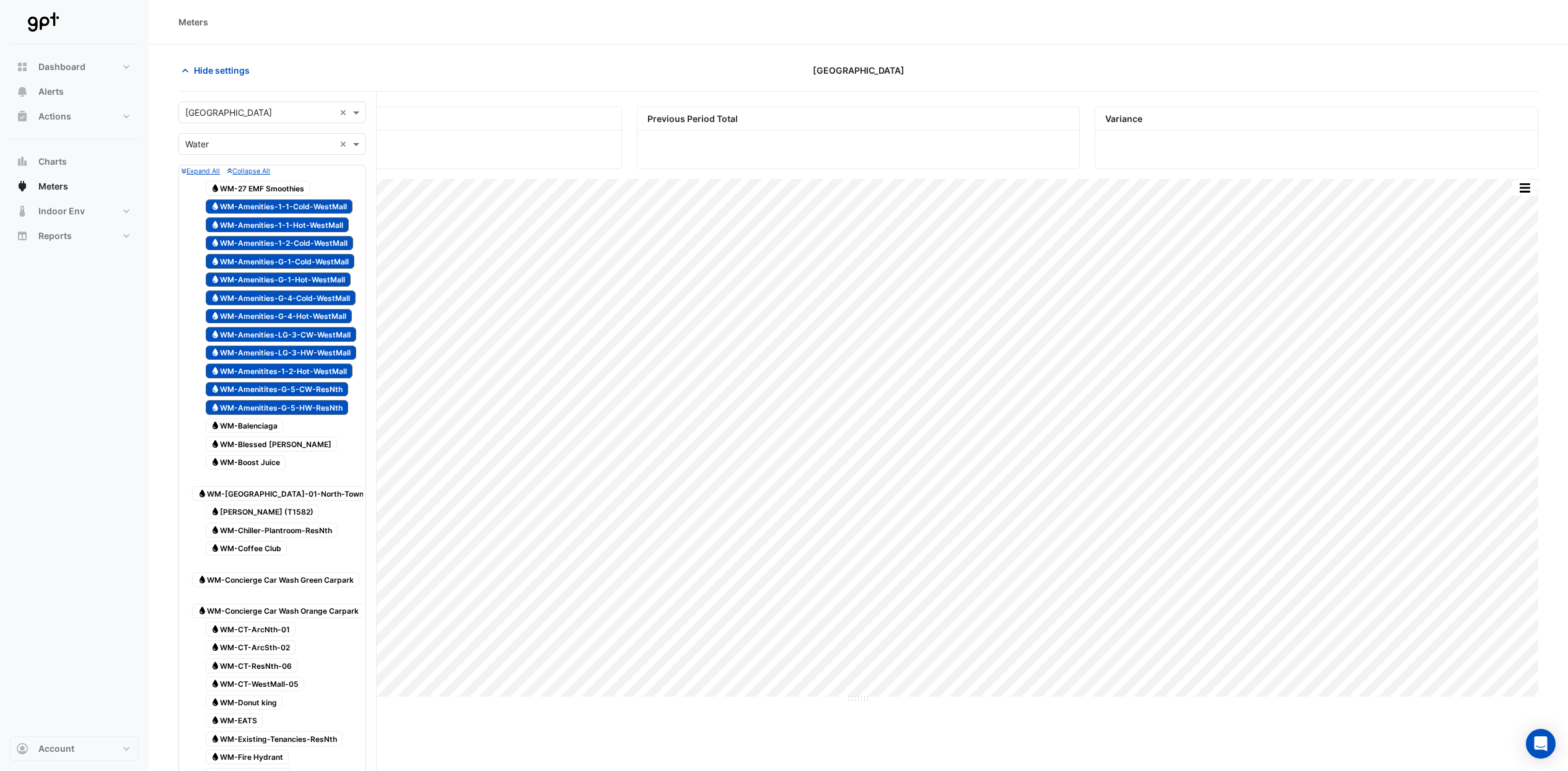
click at [318, 208] on span "Water WM-Amenities-1-1-Cold-WestMall" at bounding box center [279, 207] width 147 height 15
click at [330, 227] on span "Water WM-Amenities-1-1-Hot-WestMall" at bounding box center [277, 225] width 144 height 15
click at [333, 242] on span "Water WM-Amenities-1-2-Cold-WestMall" at bounding box center [279, 243] width 148 height 15
click at [335, 302] on span "Water WM-Amenities-G-4-Cold-WestMall" at bounding box center [281, 298] width 151 height 15
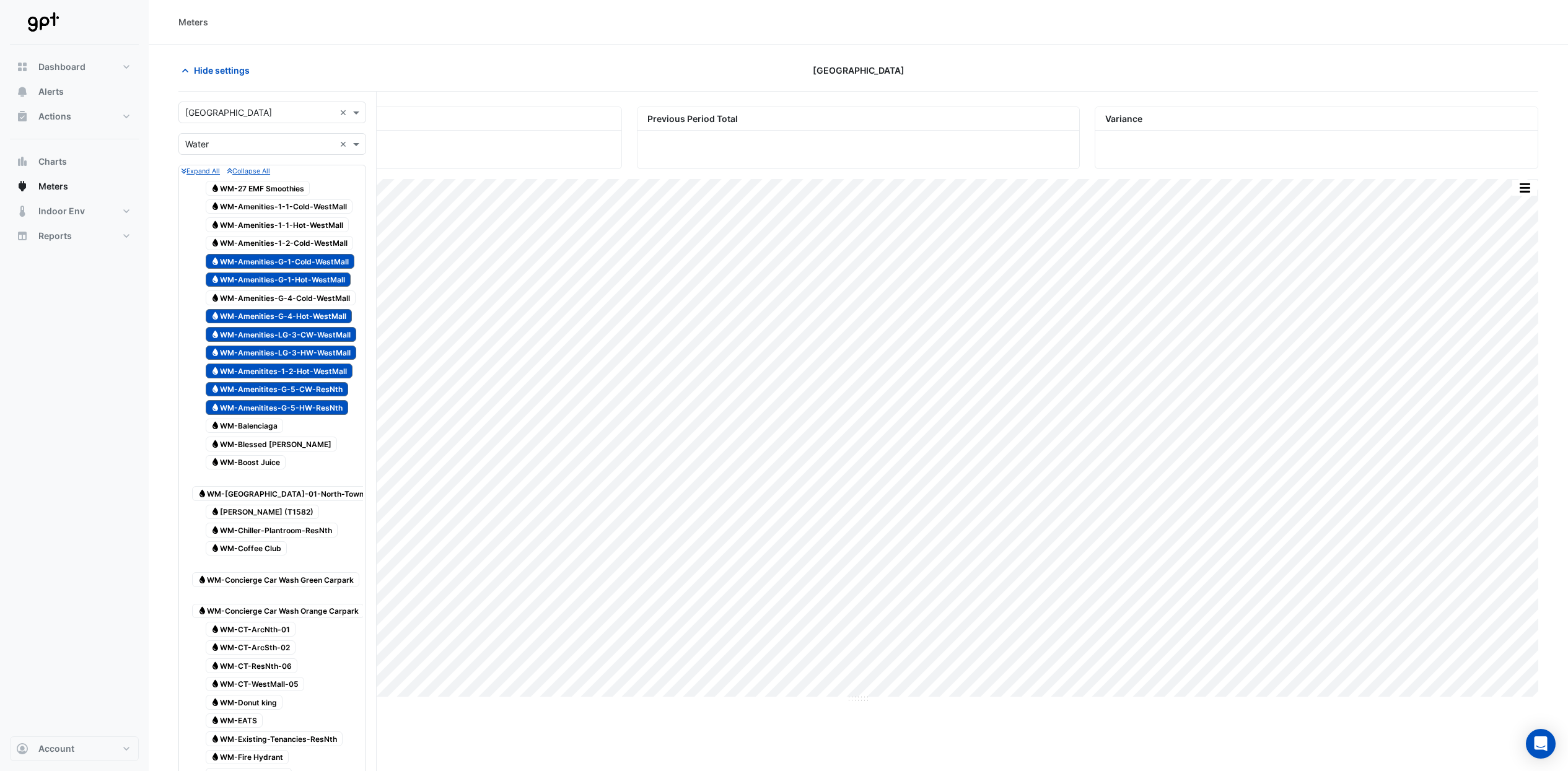
click at [328, 318] on span "Water WM-Amenities-G-4-Hot-WestMall" at bounding box center [279, 317] width 147 height 15
click at [328, 331] on span "Water WM-Amenities-LG-3-CW-WestMall" at bounding box center [281, 334] width 151 height 15
click at [328, 349] on span "Water WM-Amenities-LG-3-HW-WestMall" at bounding box center [281, 353] width 151 height 15
click at [326, 364] on span "Water WM-Amenitites-1-2-Hot-WestMall" at bounding box center [279, 371] width 147 height 15
click at [330, 386] on span "Water WM-Amenitites-G-5-CW-ResNth" at bounding box center [277, 390] width 143 height 15
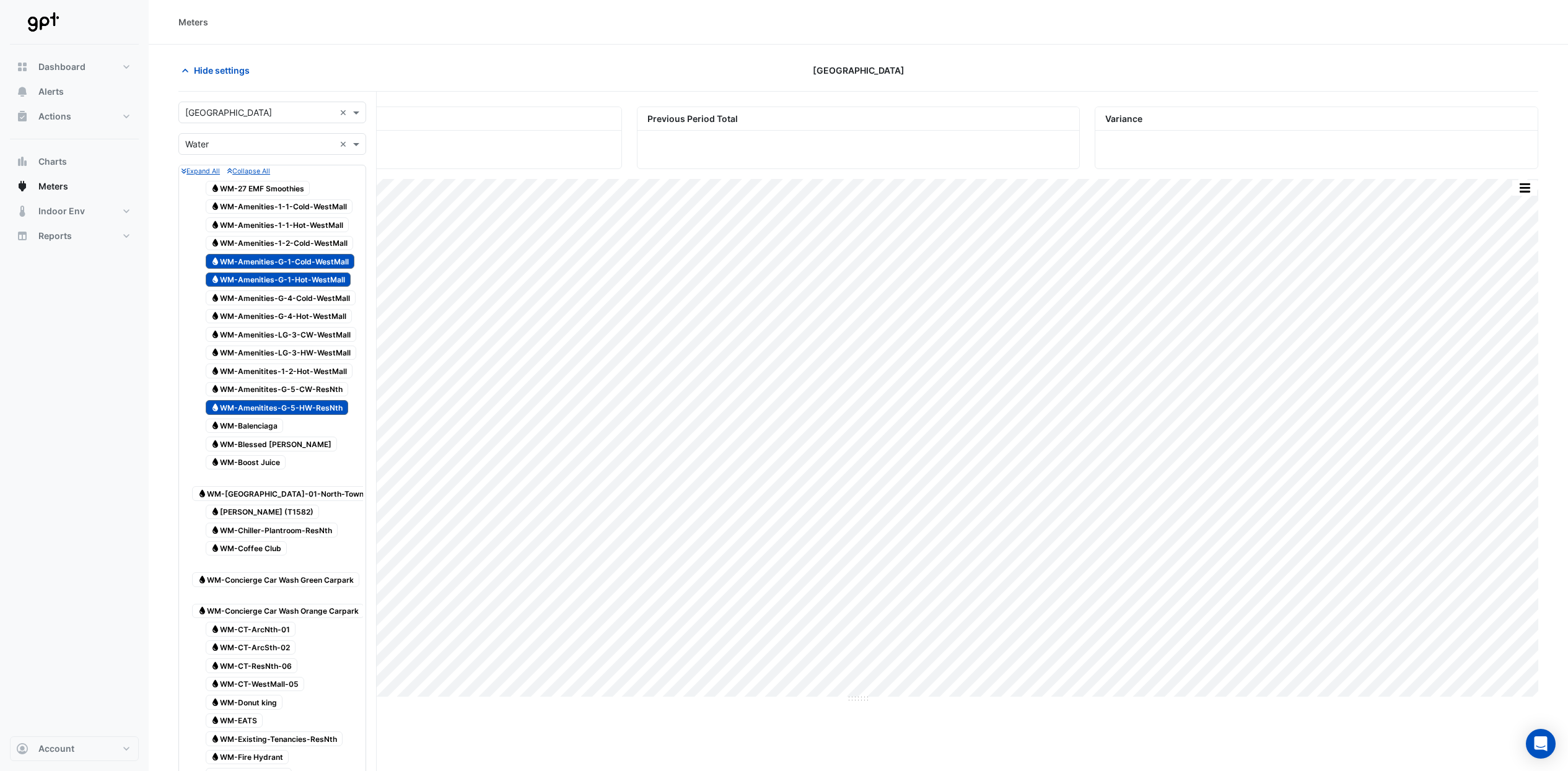
drag, startPoint x: 329, startPoint y: 404, endPoint x: 339, endPoint y: 405, distance: 10.0
click at [329, 405] on span "Water WM-Amenitites-G-5-HW-ResNth" at bounding box center [277, 407] width 143 height 15
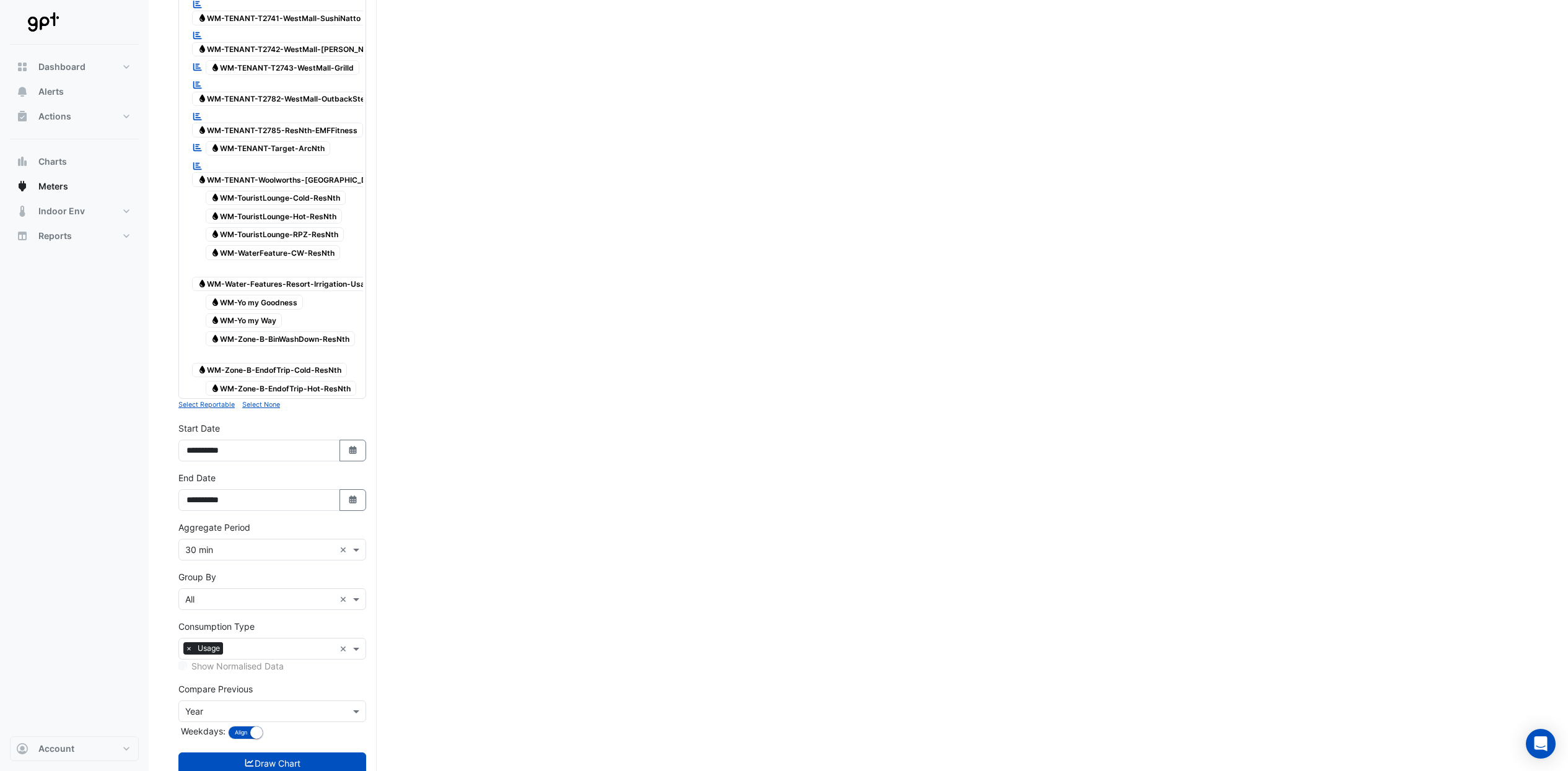
scroll to position [3720, 0]
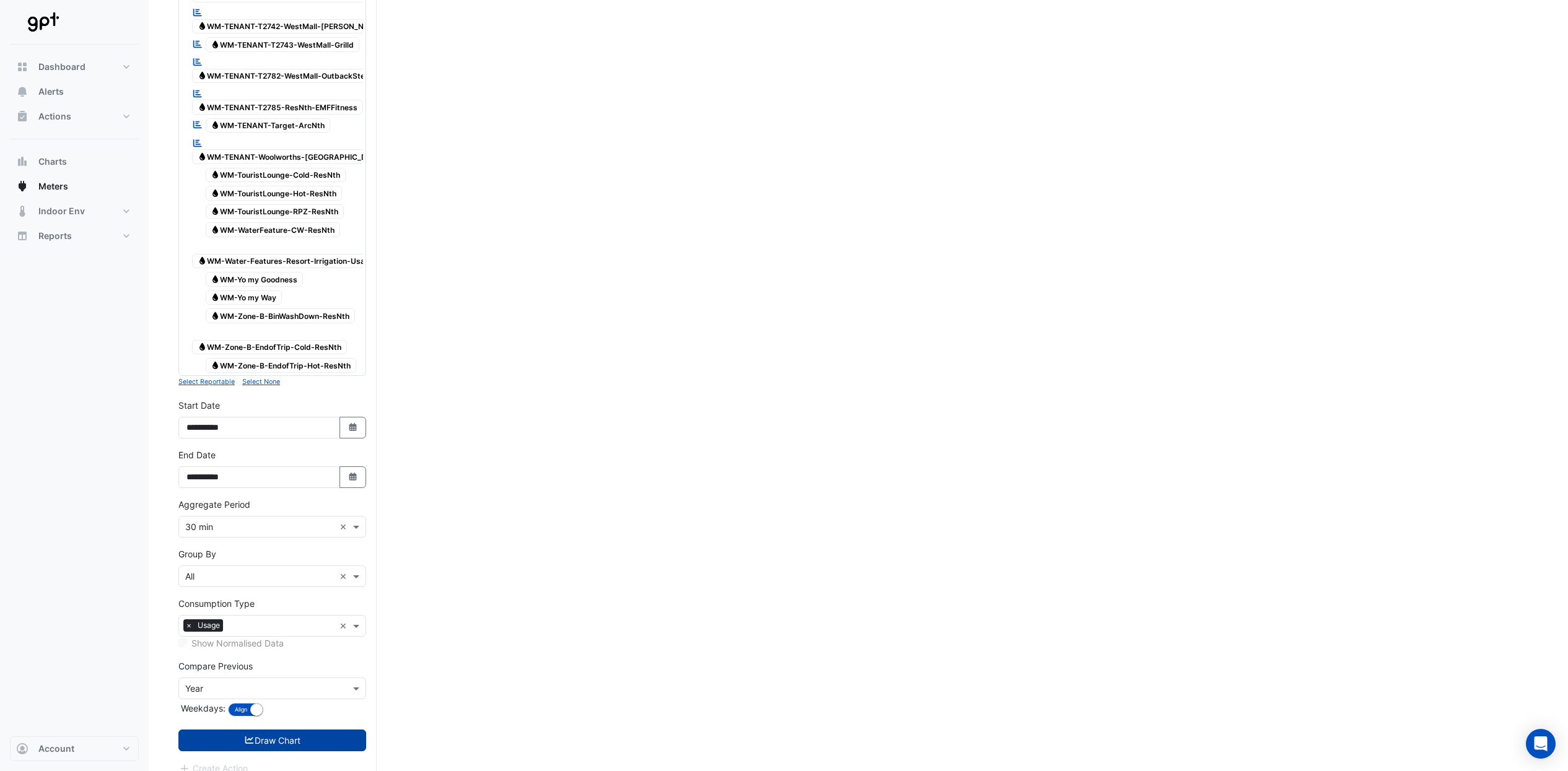
click at [301, 732] on button "Draw Chart" at bounding box center [273, 740] width 188 height 22
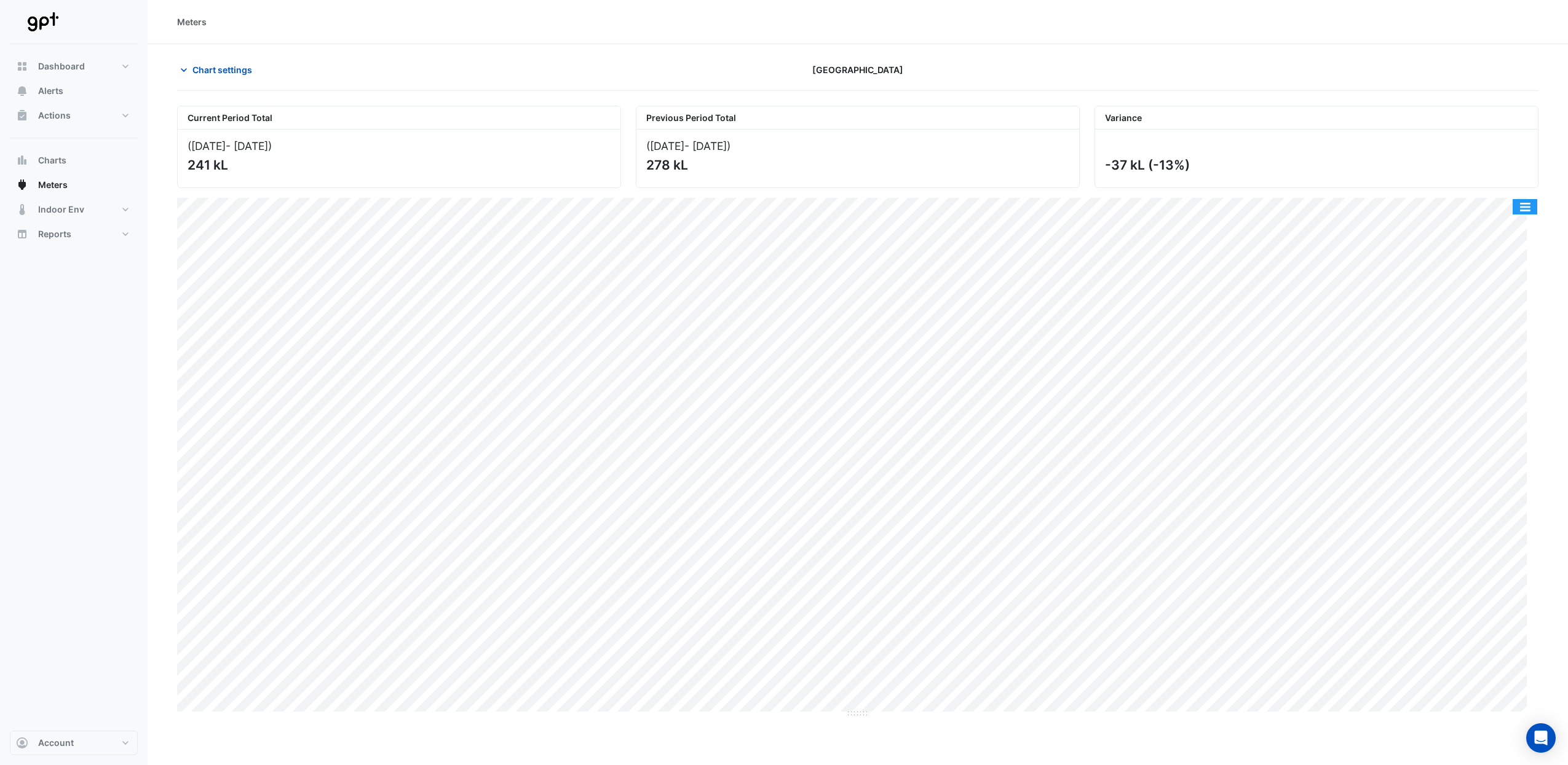
click at [1532, 207] on button "button" at bounding box center [1525, 207] width 24 height 16
click at [234, 71] on span "Chart settings" at bounding box center [222, 70] width 60 height 13
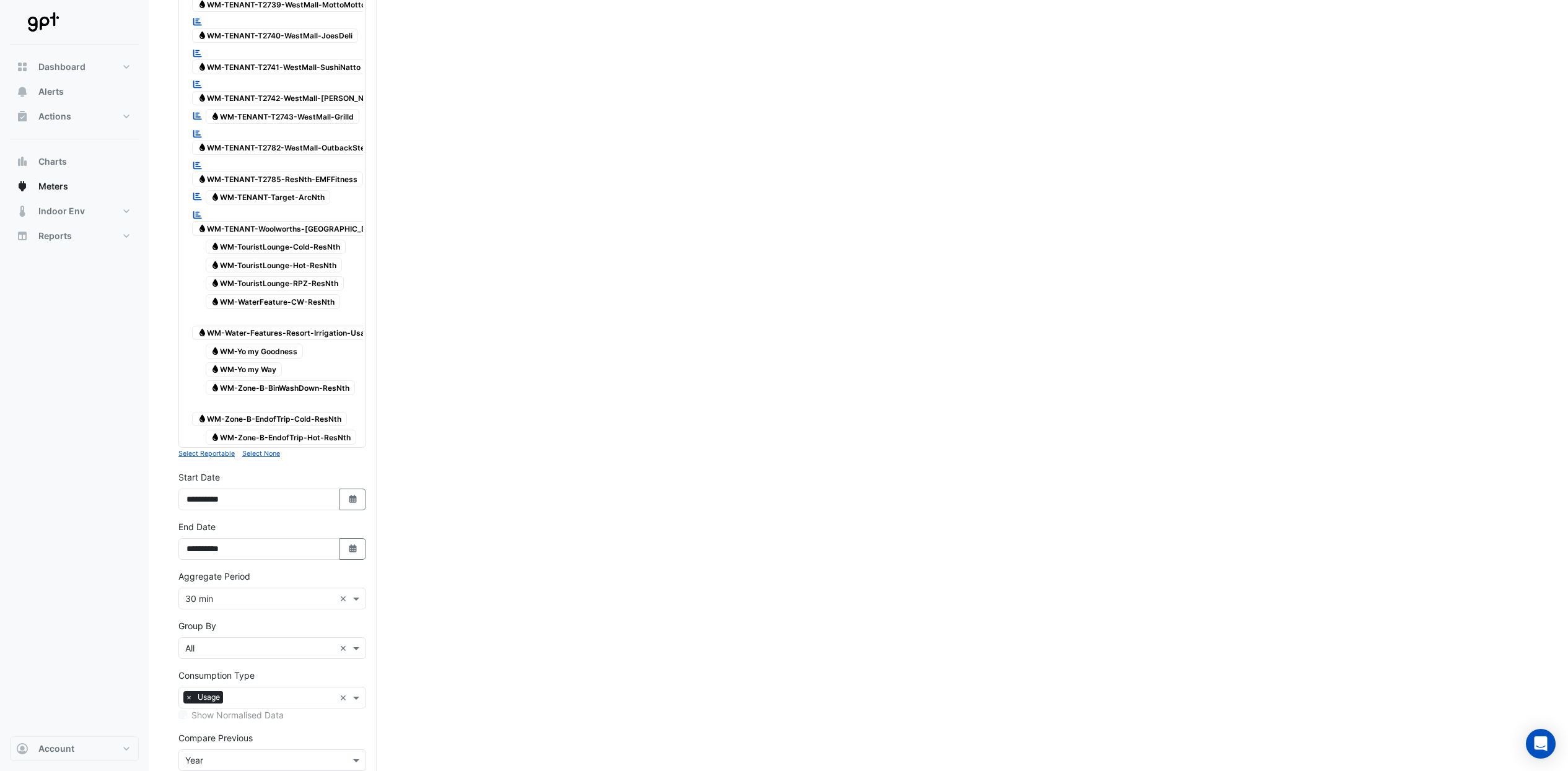
scroll to position [3720, 0]
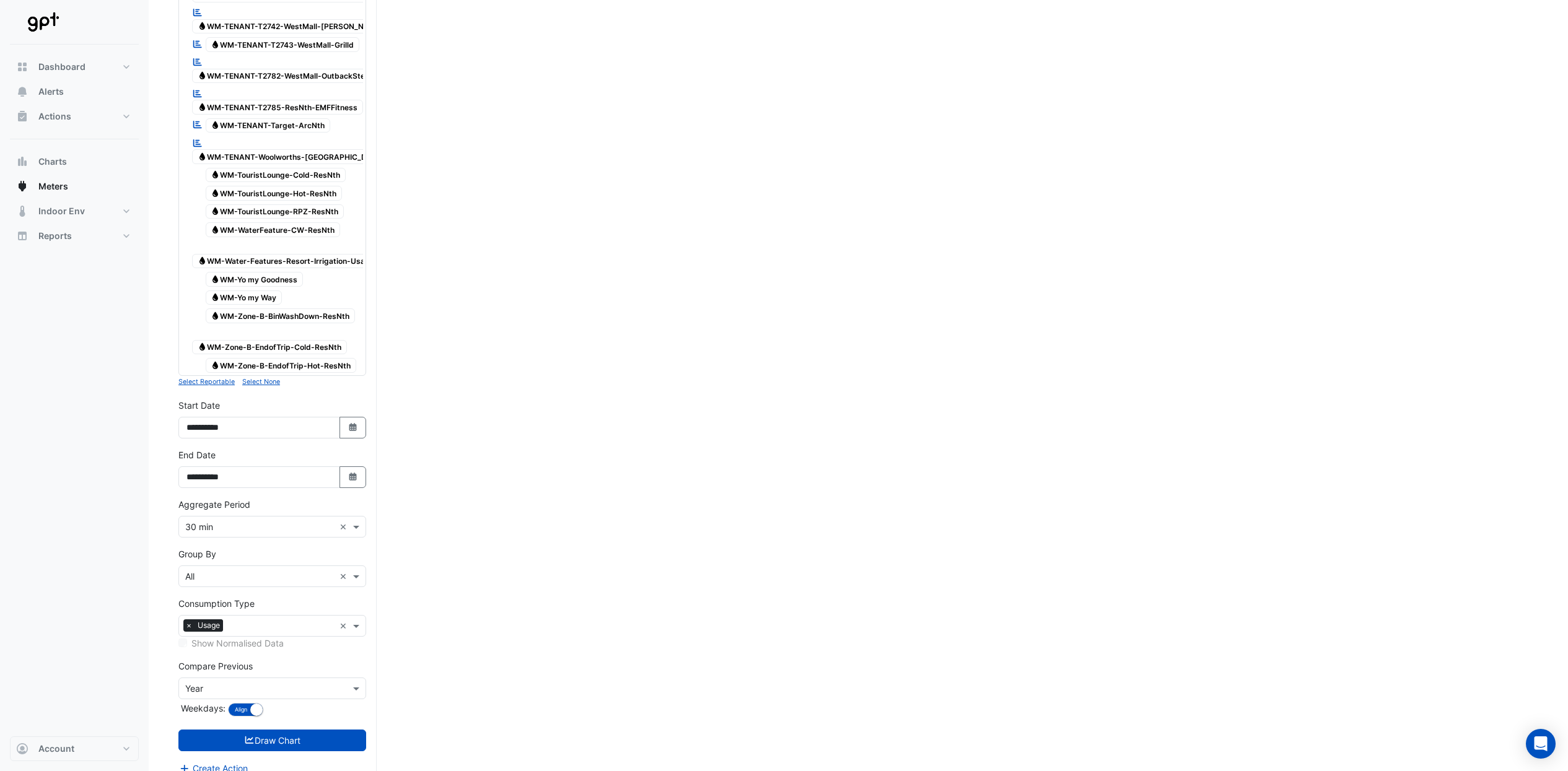
click at [287, 570] on input "text" at bounding box center [260, 576] width 149 height 13
click at [273, 607] on div "Meter" at bounding box center [273, 606] width 187 height 18
click at [296, 729] on button "Draw Chart" at bounding box center [273, 740] width 188 height 22
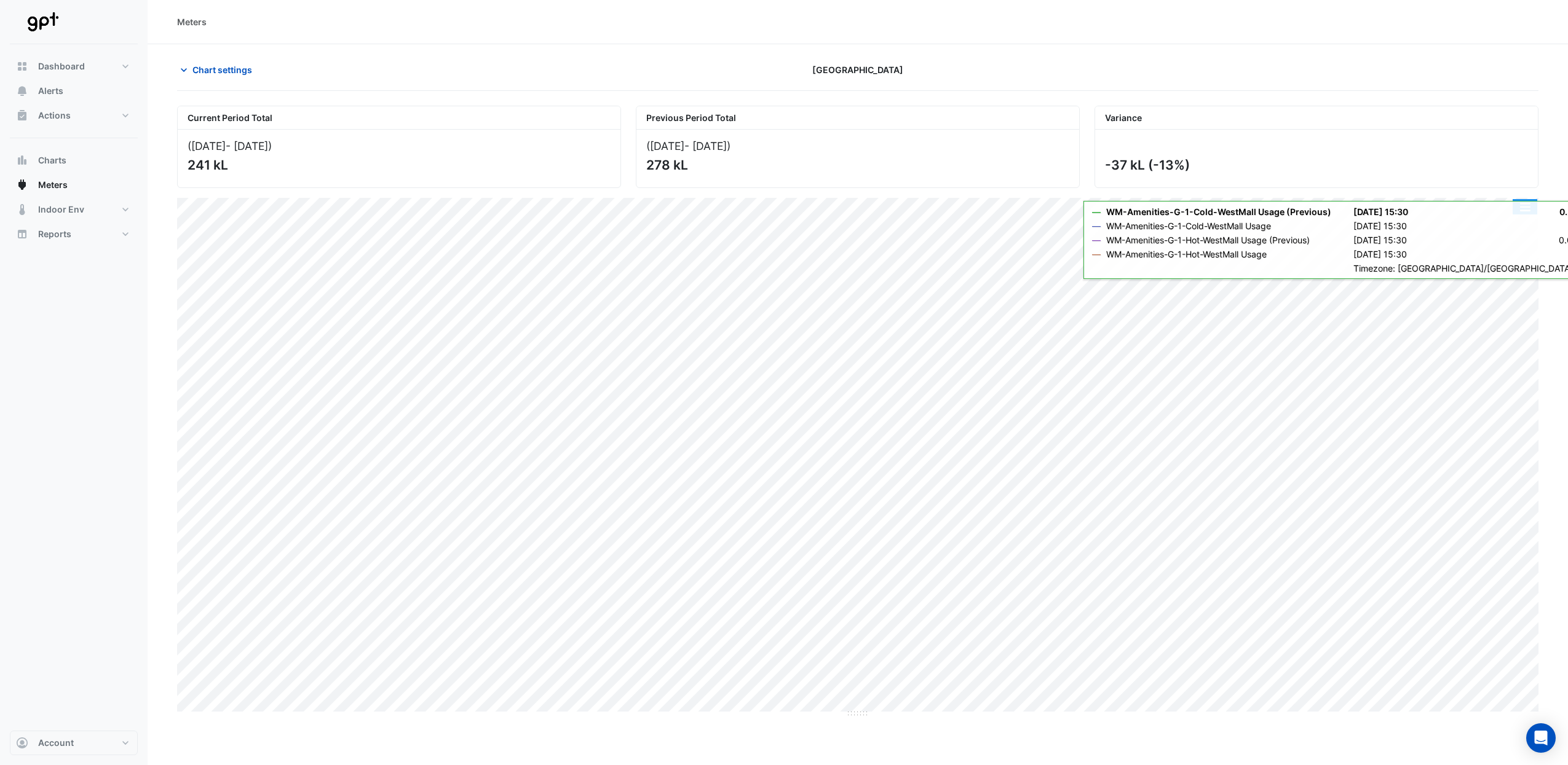
click at [1528, 207] on button "button" at bounding box center [1525, 207] width 24 height 16
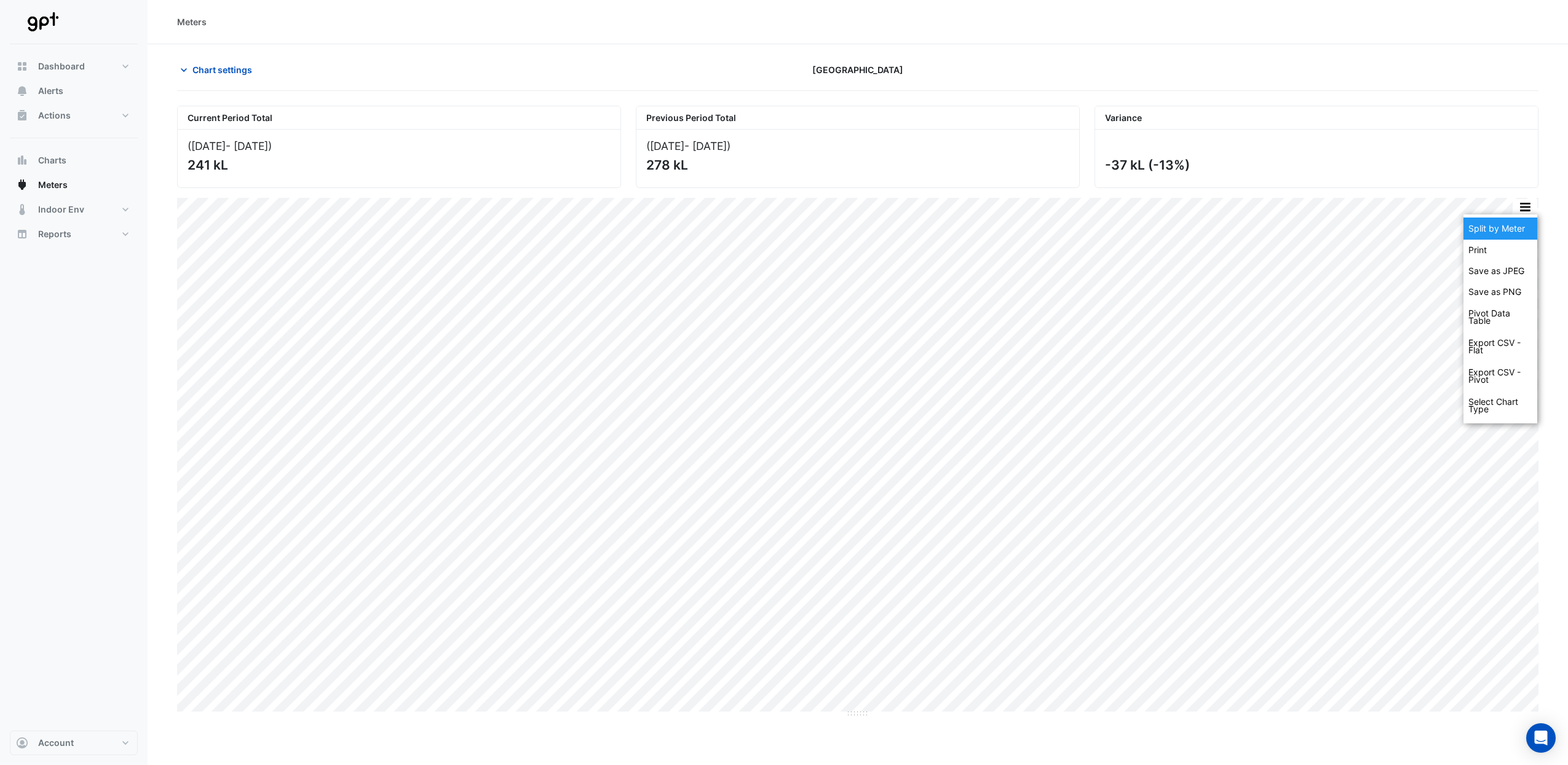
click at [1509, 225] on div "Split by Meter" at bounding box center [1500, 228] width 74 height 22
click at [228, 72] on span "Chart settings" at bounding box center [222, 70] width 60 height 13
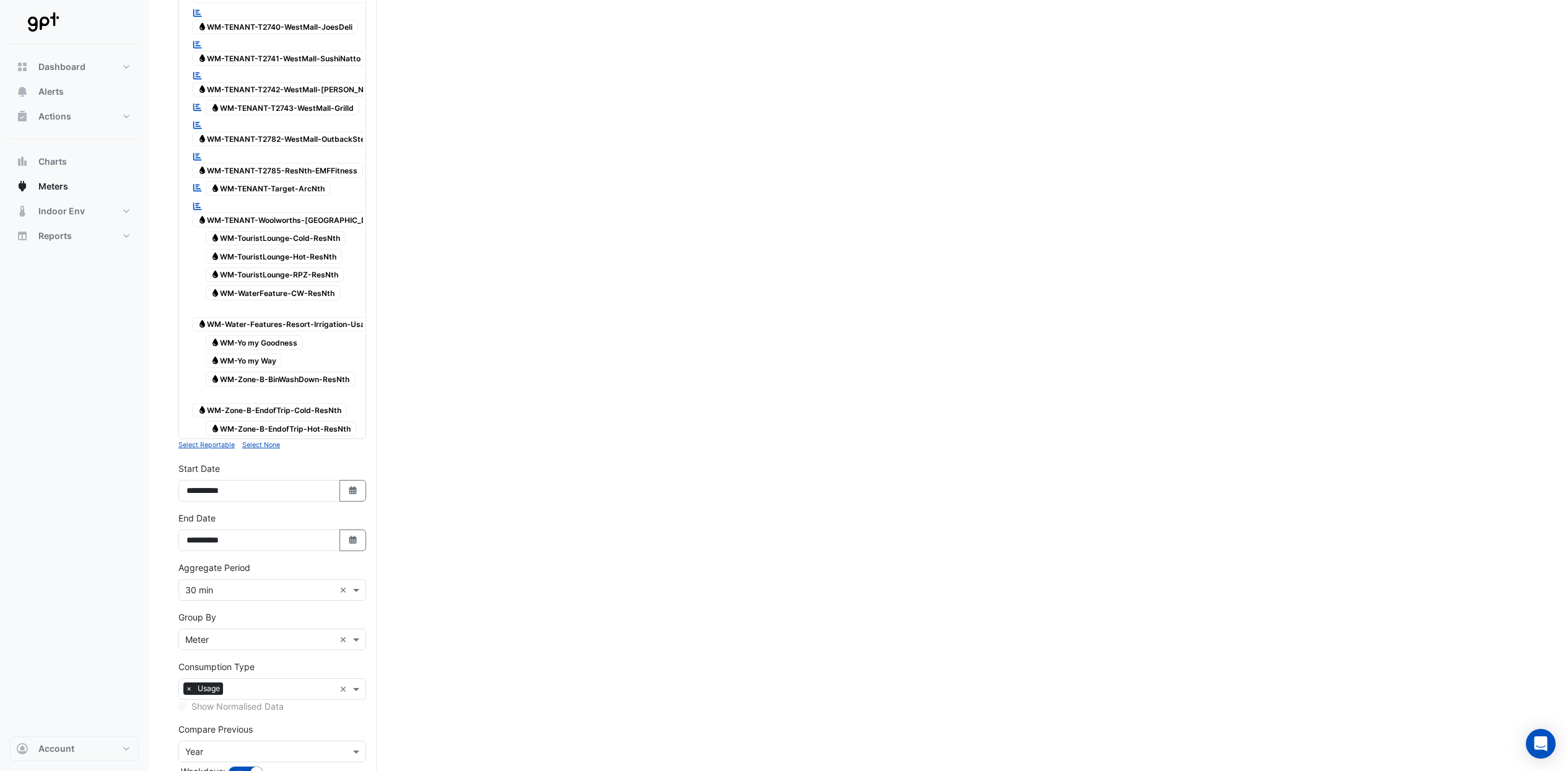
scroll to position [3720, 0]
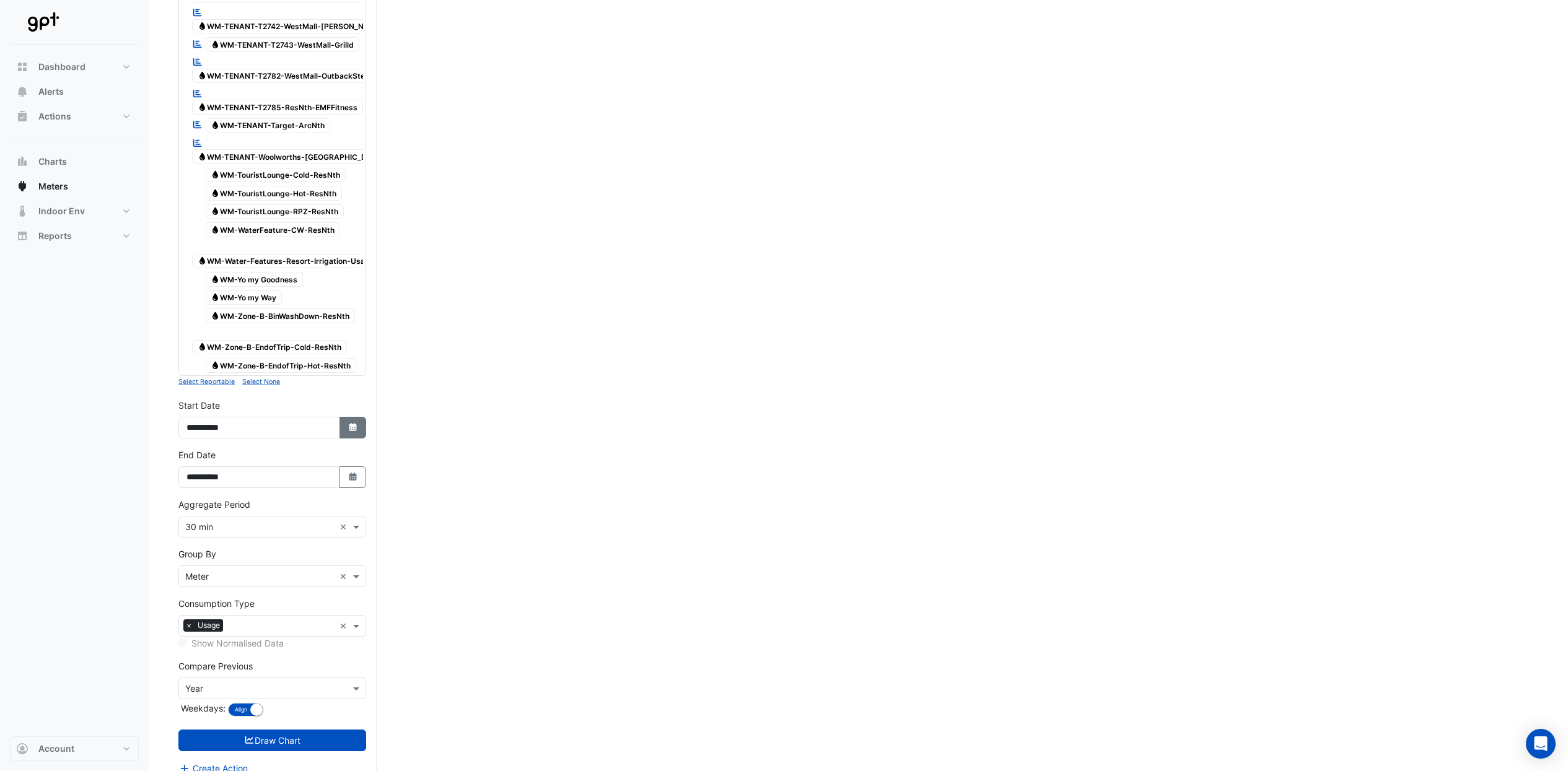
click at [341, 417] on button "Select Date" at bounding box center [353, 428] width 27 height 22
select select "*"
select select "****"
click at [200, 328] on div "15" at bounding box center [199, 328] width 20 height 20
type input "**********"
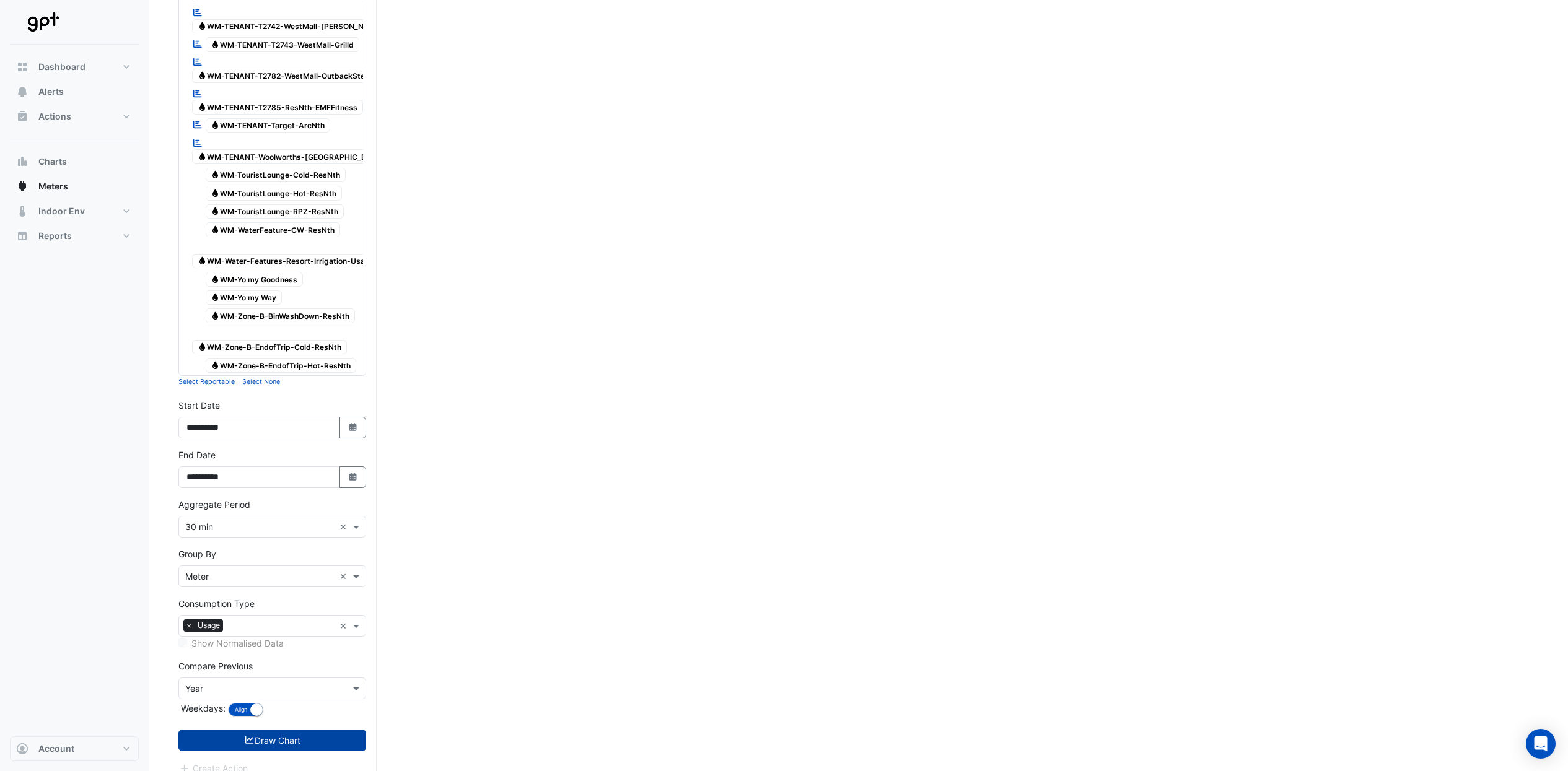
click at [275, 730] on button "Draw Chart" at bounding box center [273, 740] width 188 height 22
